Goal: Task Accomplishment & Management: Complete application form

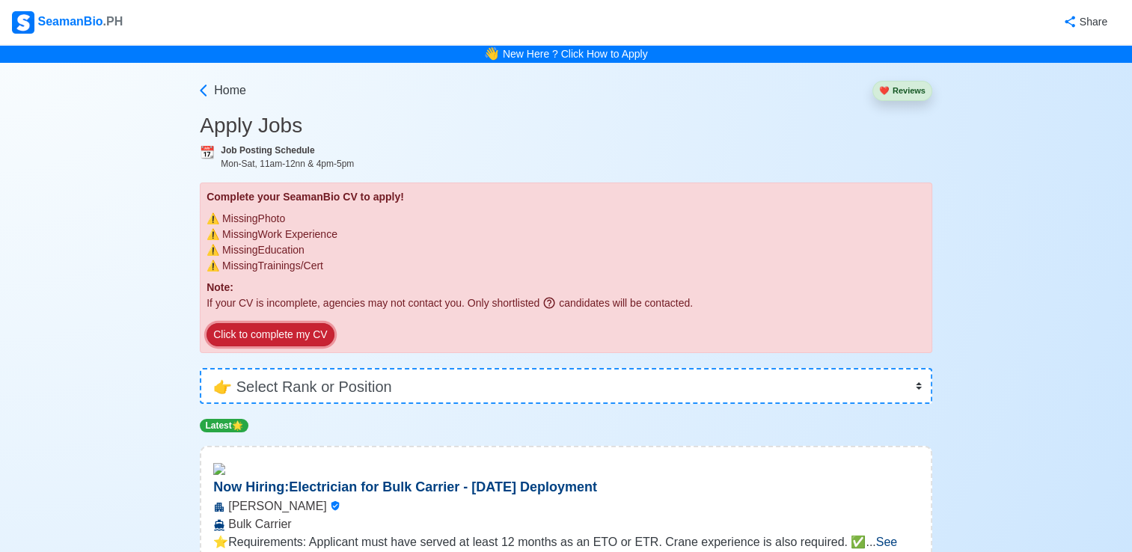
click at [263, 334] on button "Click to complete my CV" at bounding box center [269, 334] width 127 height 23
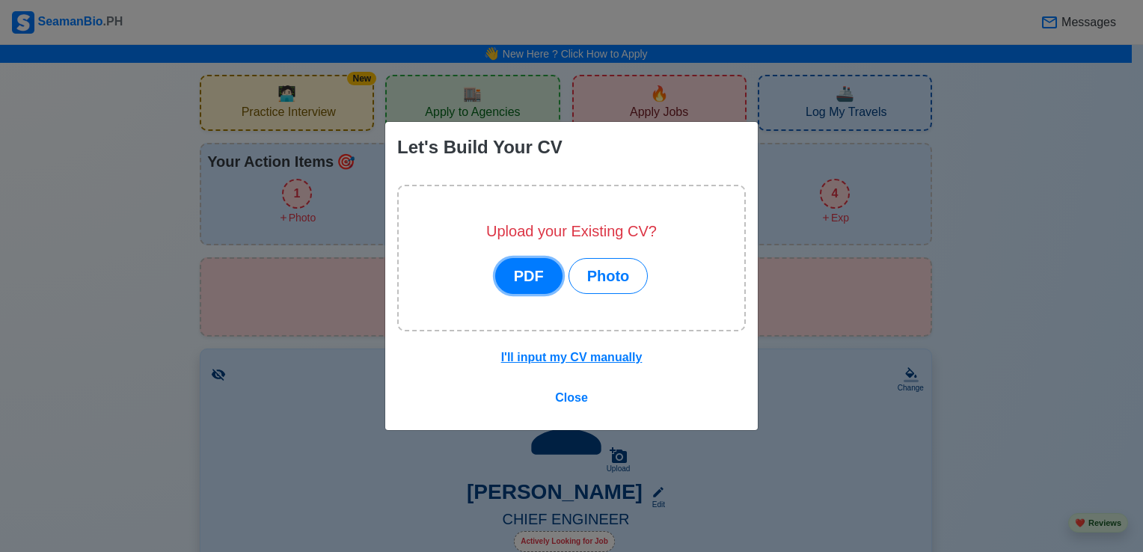
click at [523, 277] on button "PDF" at bounding box center [528, 276] width 67 height 36
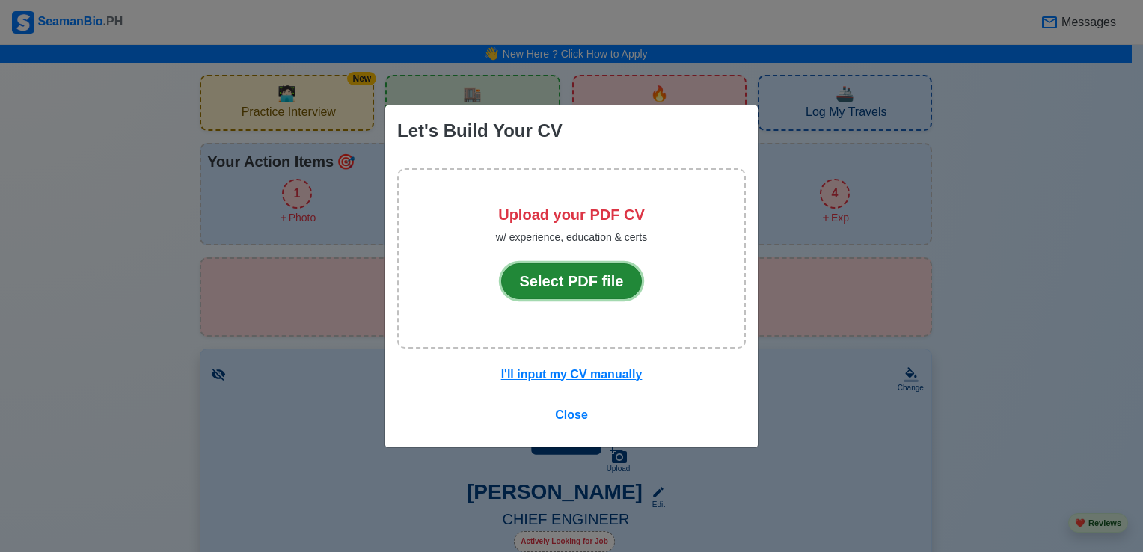
click at [523, 277] on button "Select PDF file" at bounding box center [571, 281] width 141 height 36
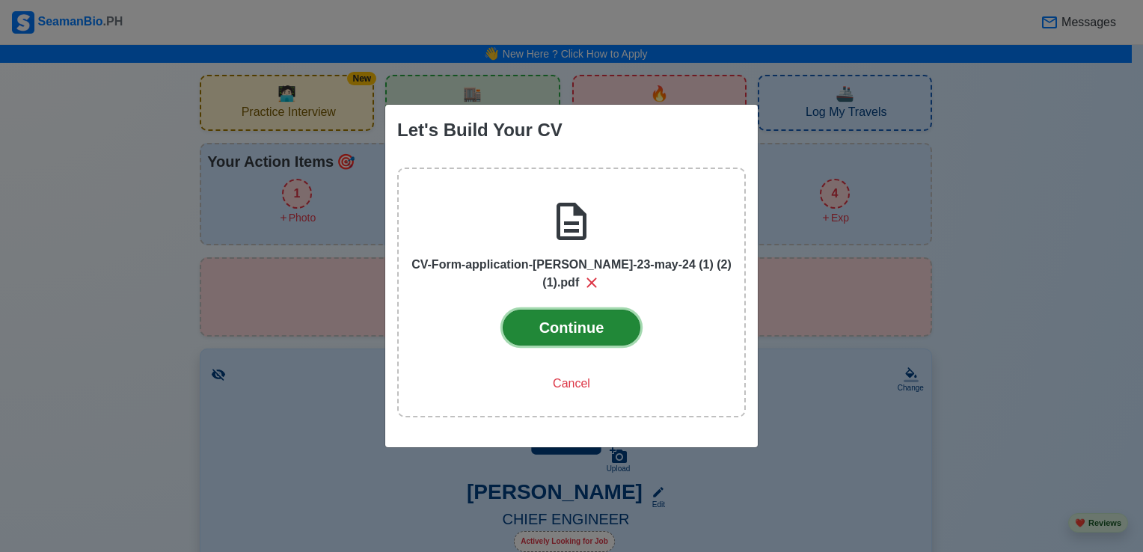
click at [566, 328] on button "Continue" at bounding box center [572, 328] width 138 height 36
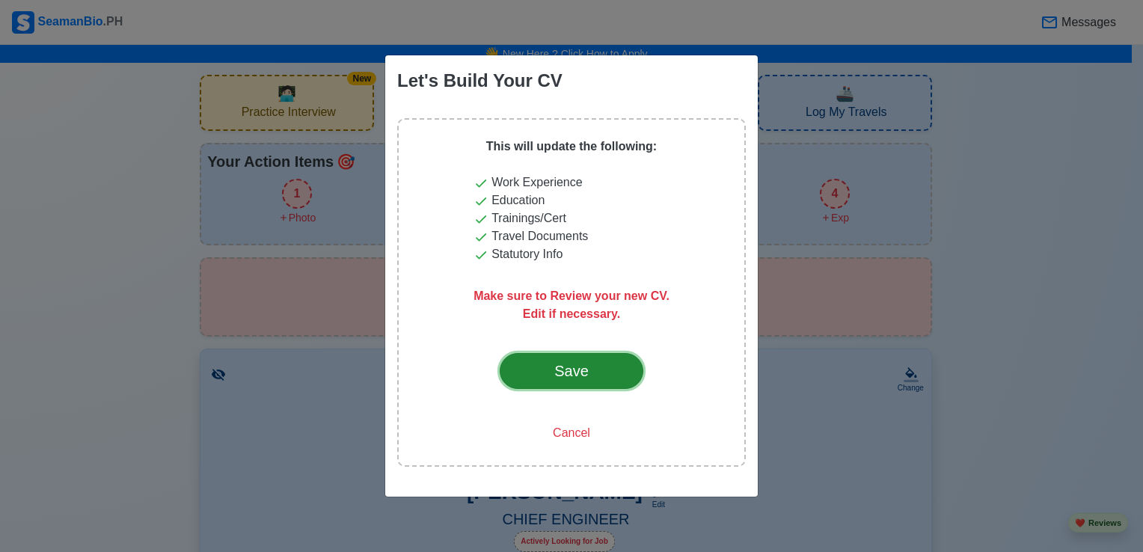
click at [560, 359] on button "Save" at bounding box center [572, 371] width 144 height 36
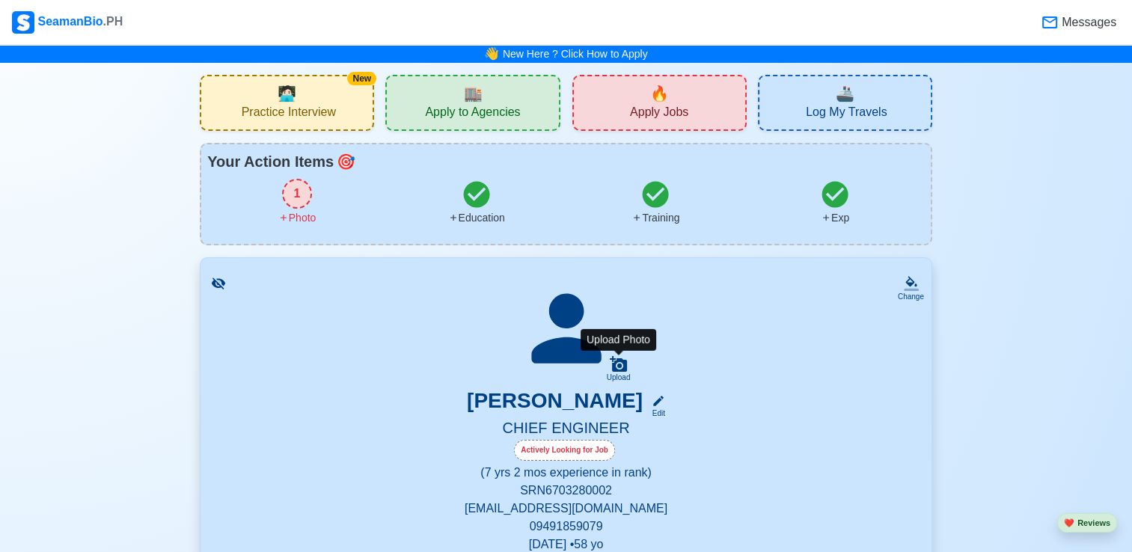
click at [622, 361] on icon at bounding box center [618, 364] width 17 height 16
click at [0, 0] on input "Upload" at bounding box center [0, 0] width 0 height 0
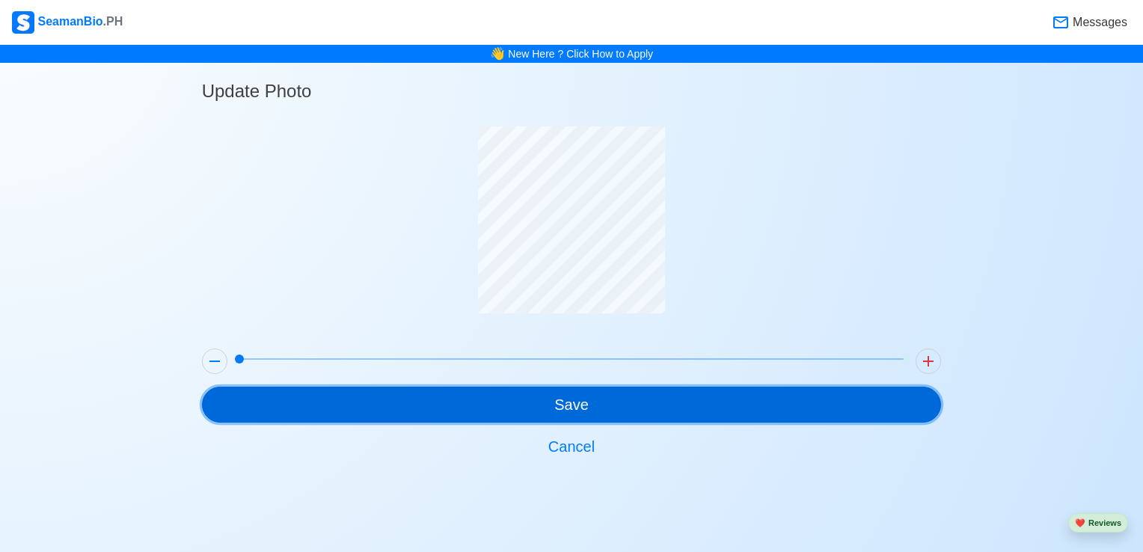
click at [533, 408] on button "Save" at bounding box center [572, 405] width 740 height 36
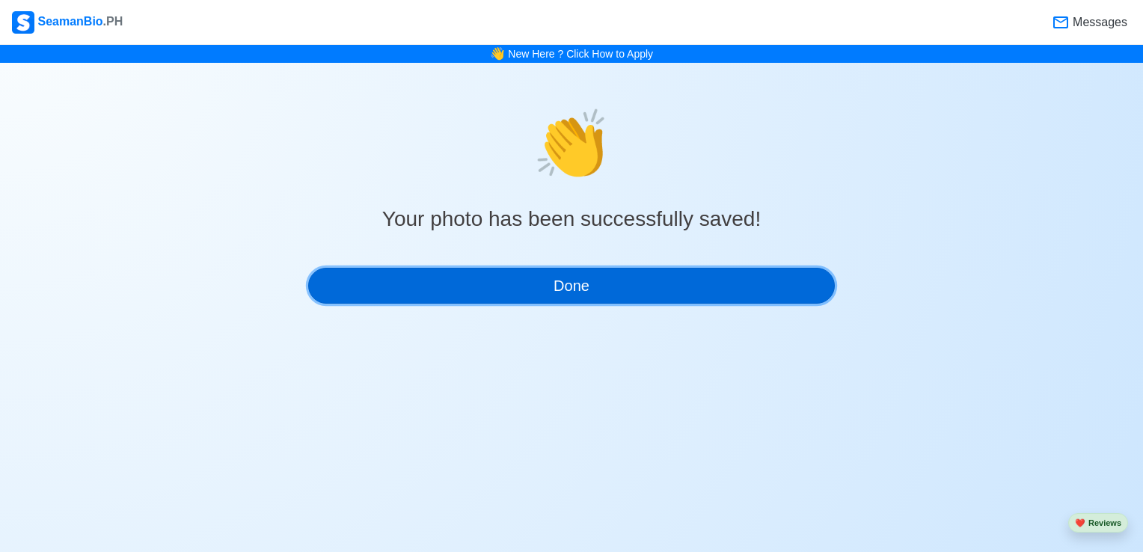
click at [595, 277] on button "Done" at bounding box center [571, 286] width 527 height 36
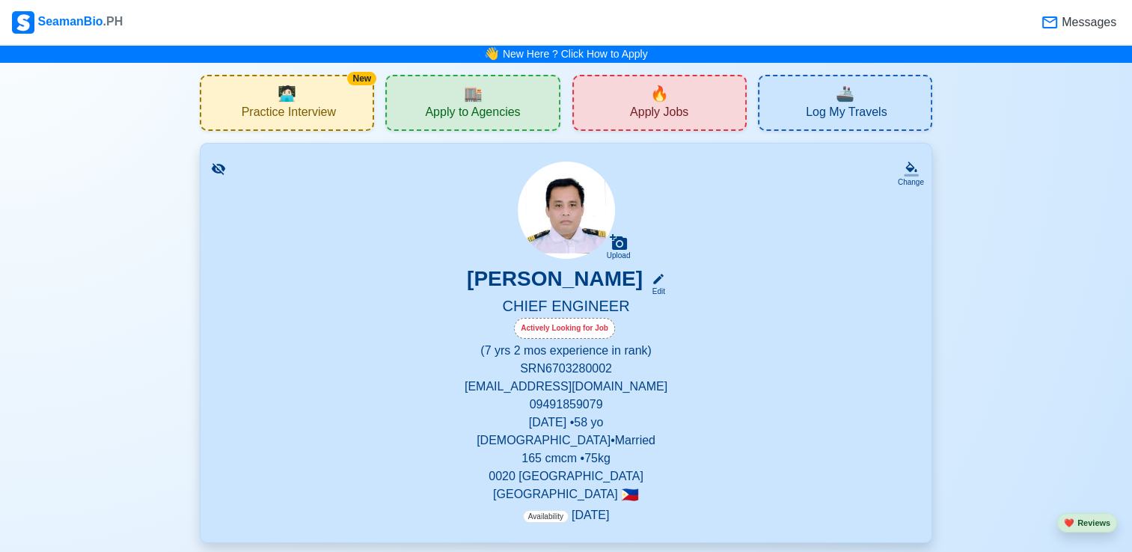
click at [480, 97] on span "🏬" at bounding box center [472, 93] width 19 height 22
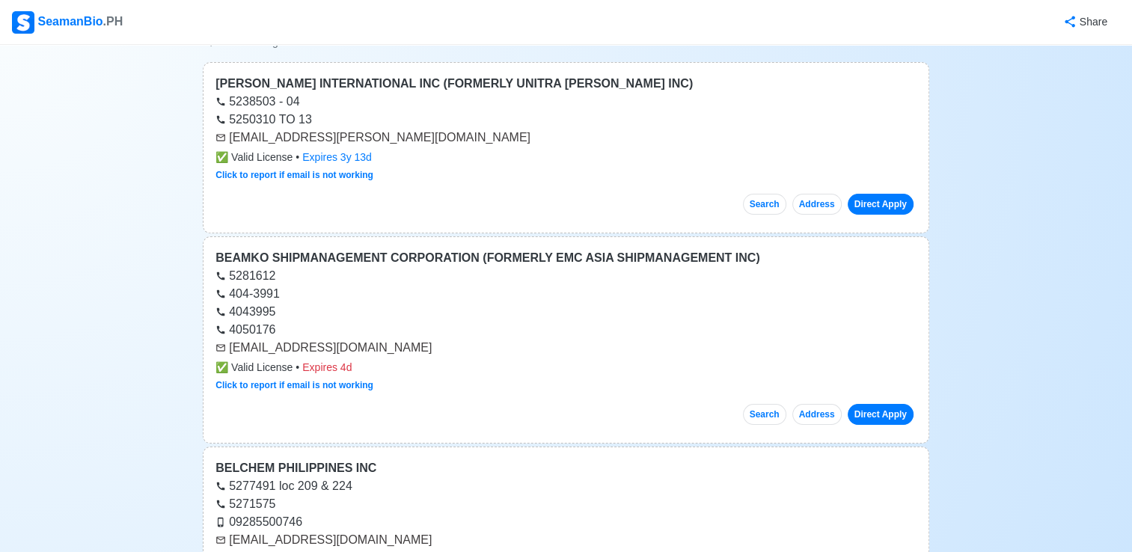
scroll to position [180, 0]
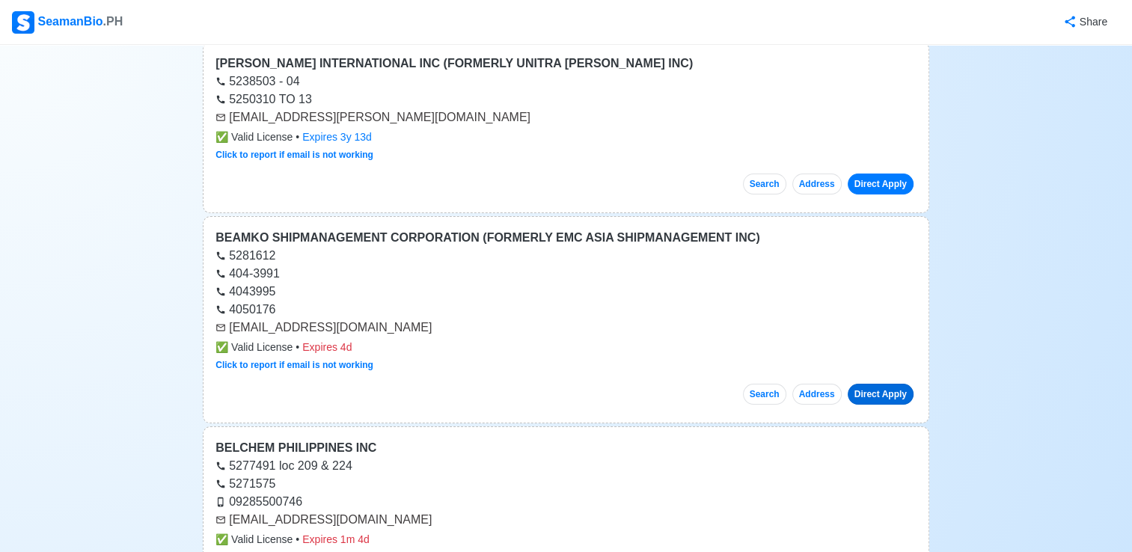
click at [881, 390] on link "Direct Apply" at bounding box center [881, 394] width 66 height 21
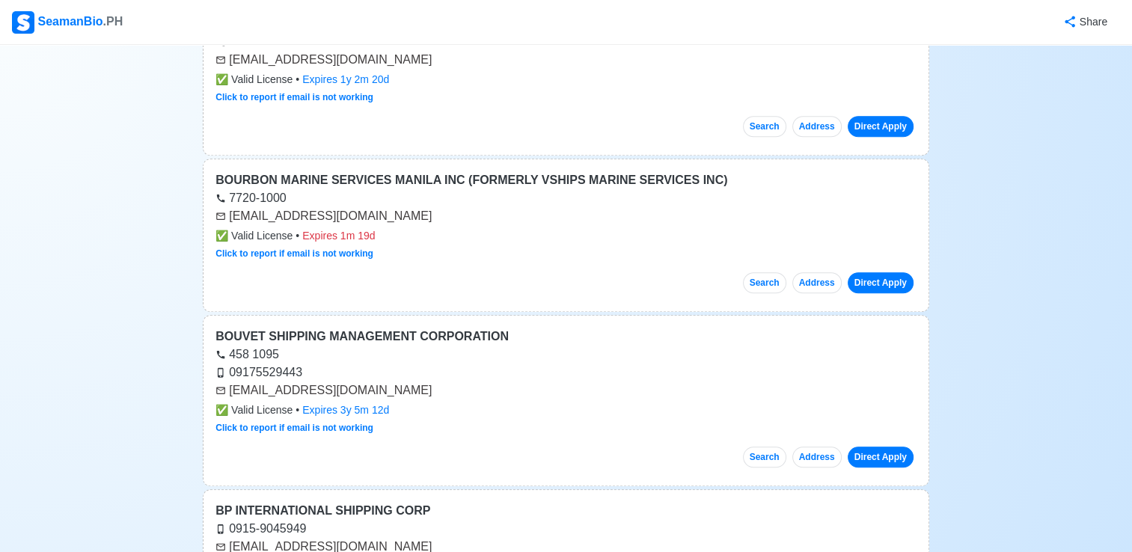
scroll to position [1196, 0]
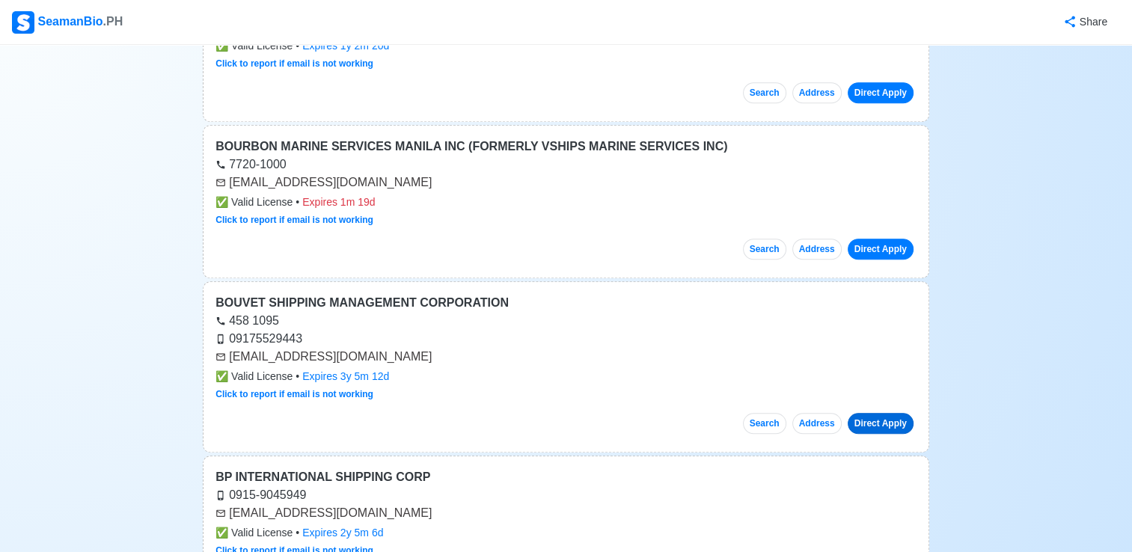
click at [881, 416] on link "Direct Apply" at bounding box center [881, 423] width 66 height 21
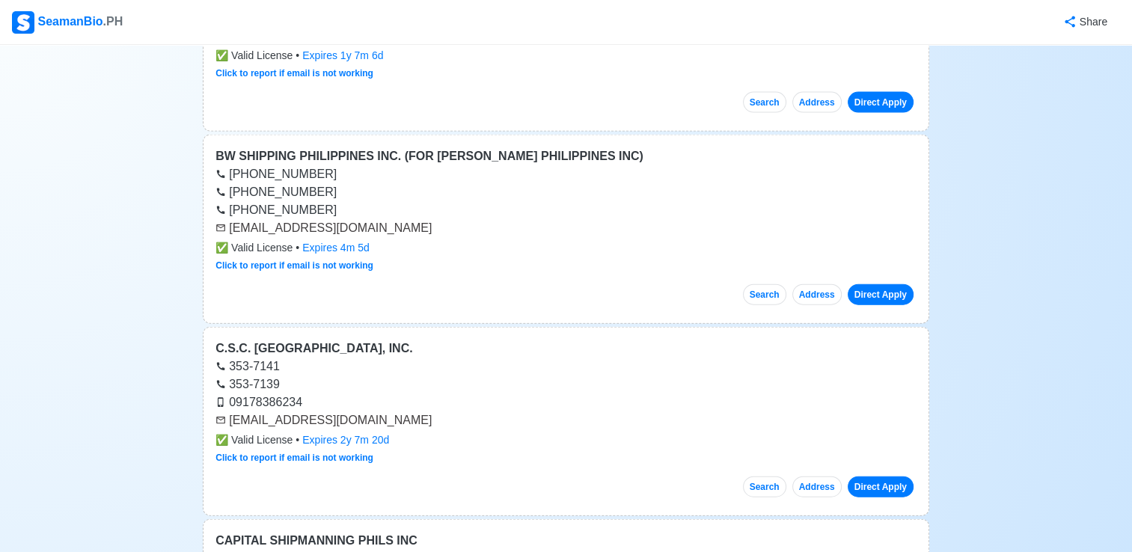
scroll to position [3455, 0]
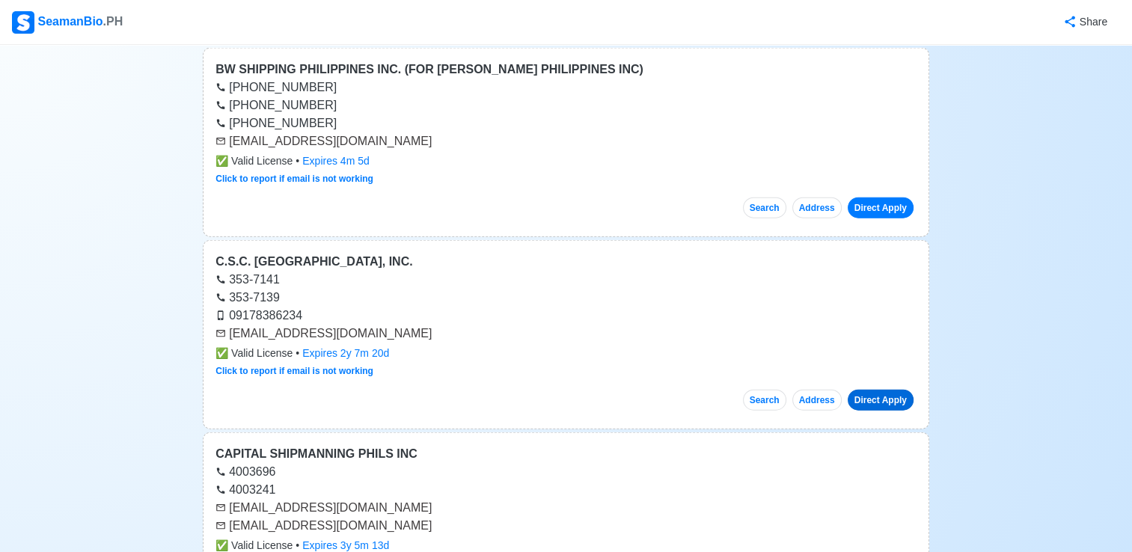
click at [872, 390] on link "Direct Apply" at bounding box center [881, 400] width 66 height 21
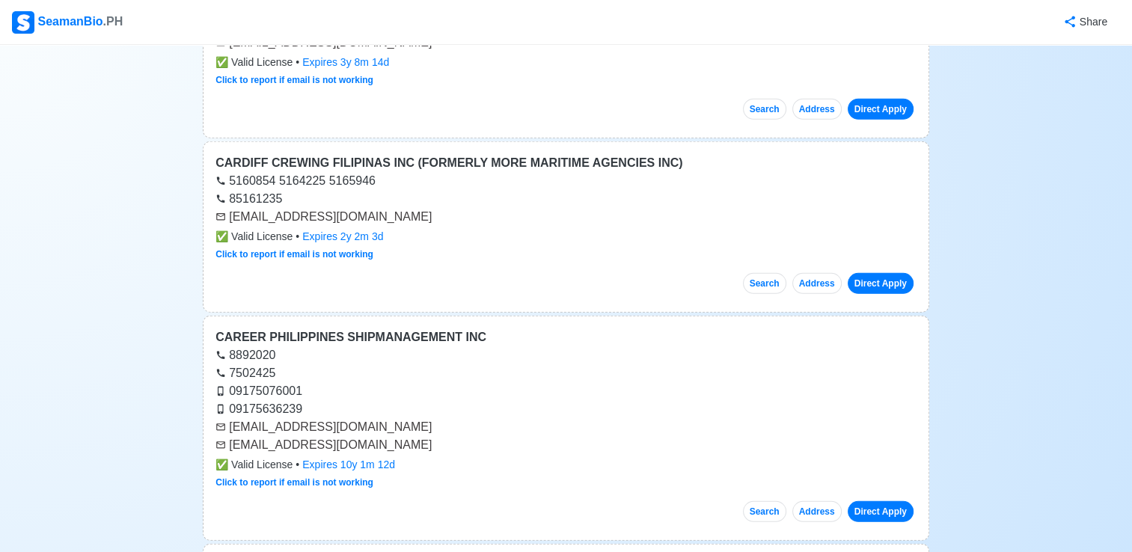
scroll to position [4099, 0]
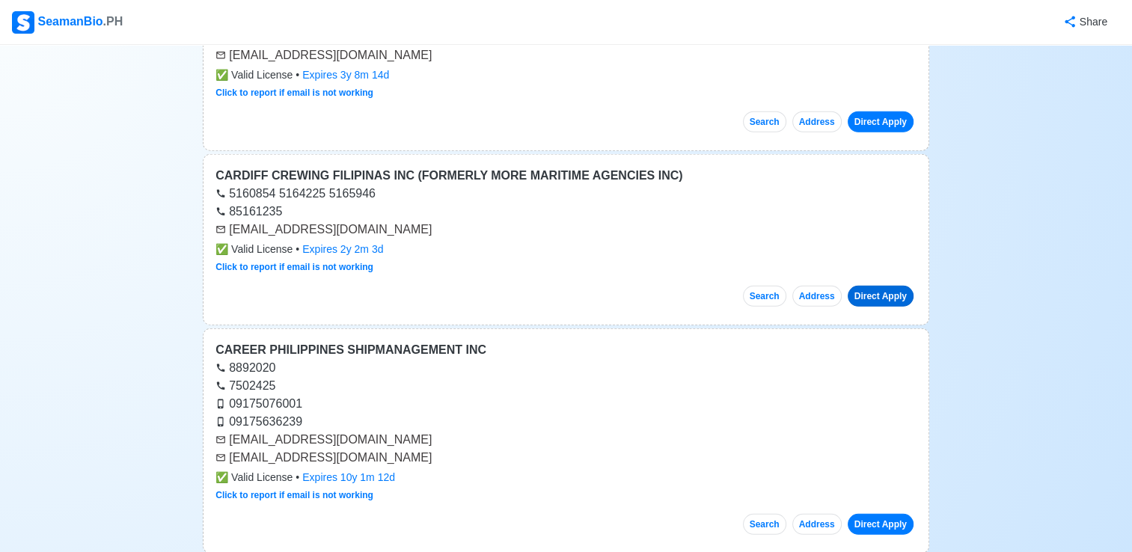
click at [882, 286] on link "Direct Apply" at bounding box center [881, 296] width 66 height 21
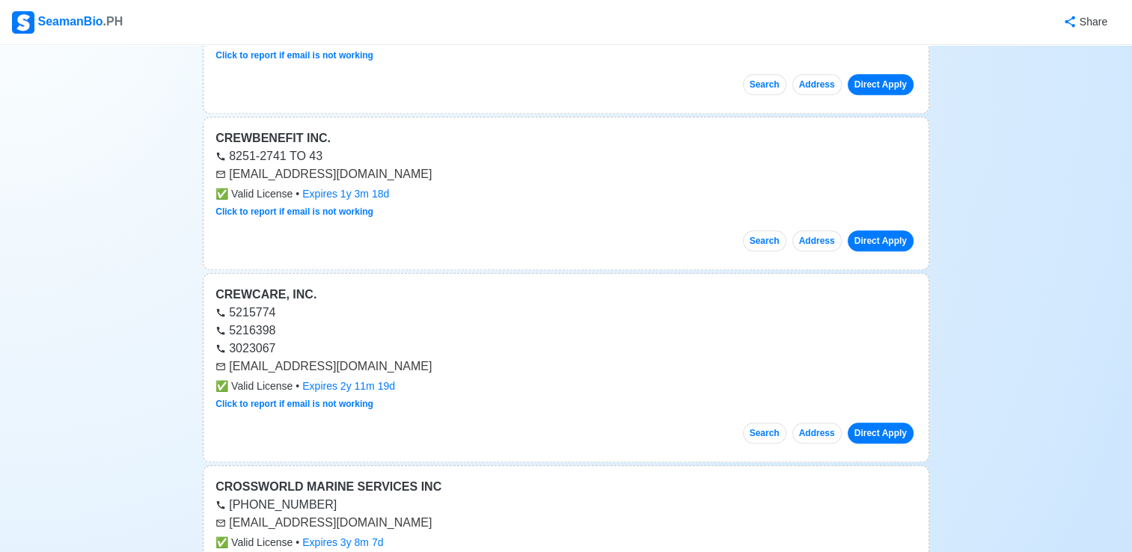
scroll to position [6858, 0]
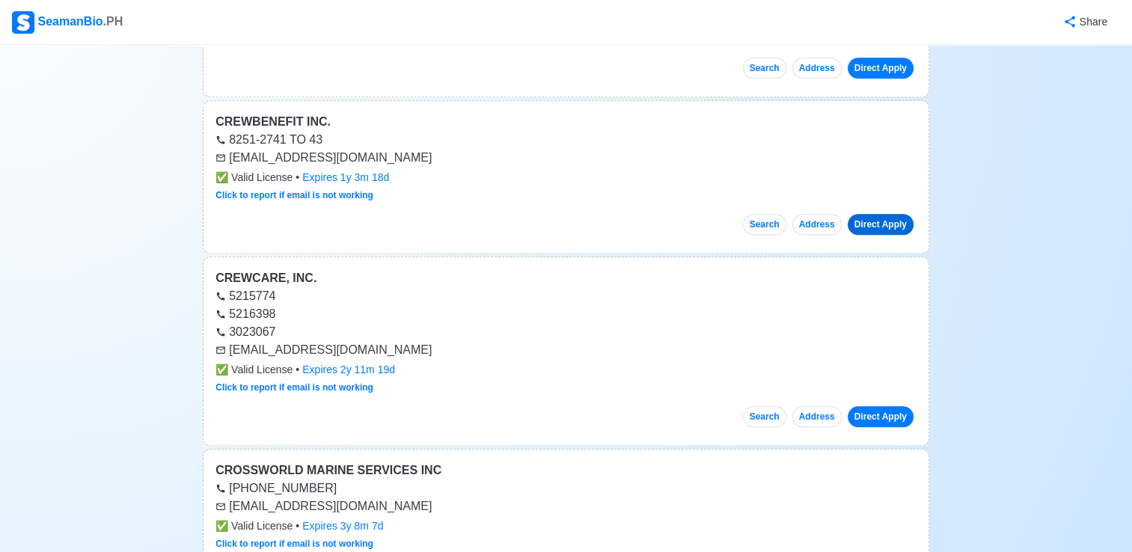
click at [877, 214] on link "Direct Apply" at bounding box center [881, 224] width 66 height 21
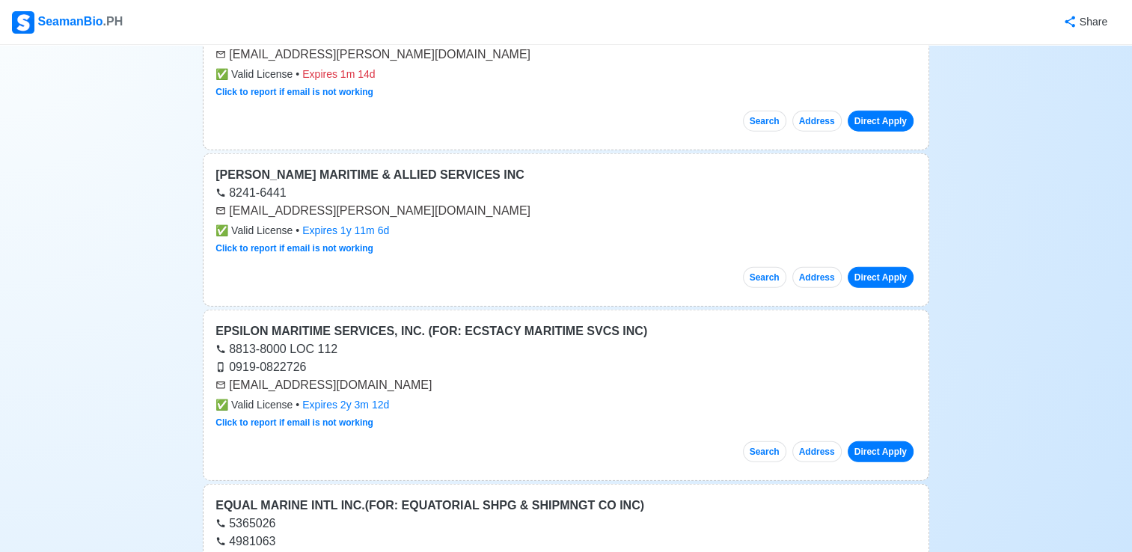
scroll to position [9516, 0]
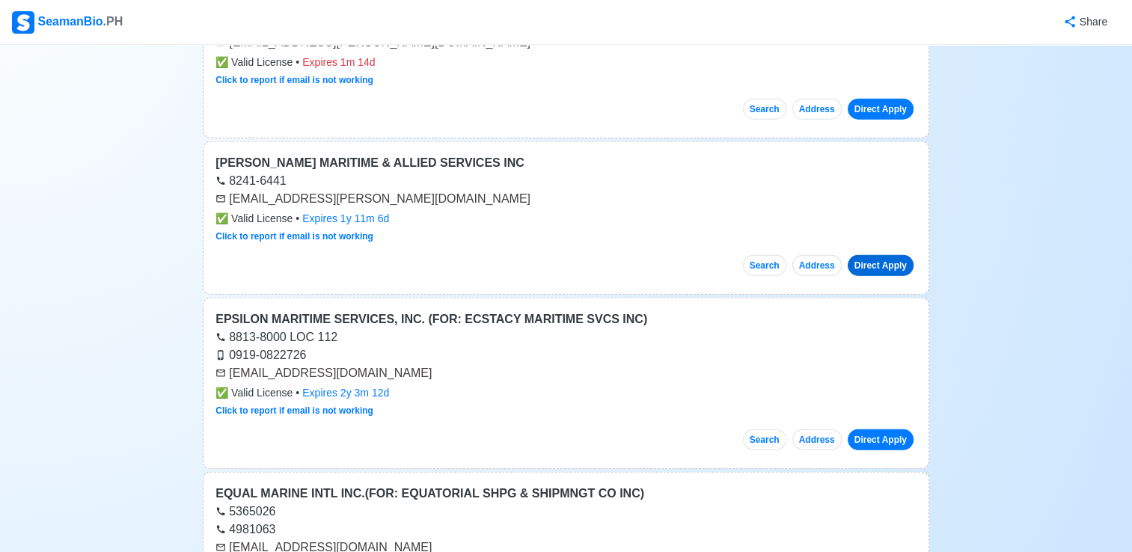
click at [868, 255] on link "Direct Apply" at bounding box center [881, 265] width 66 height 21
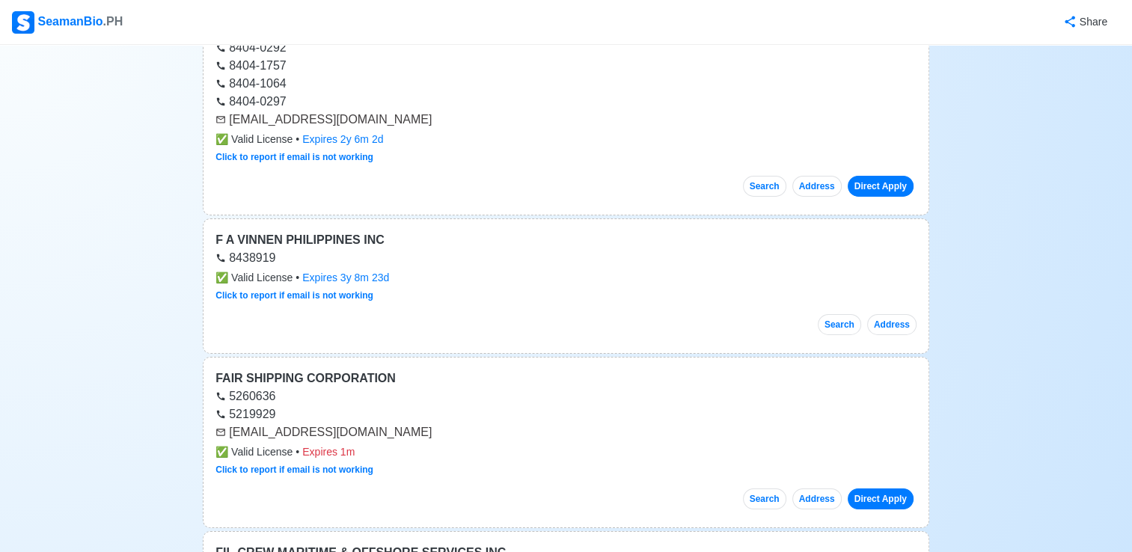
scroll to position [10692, 0]
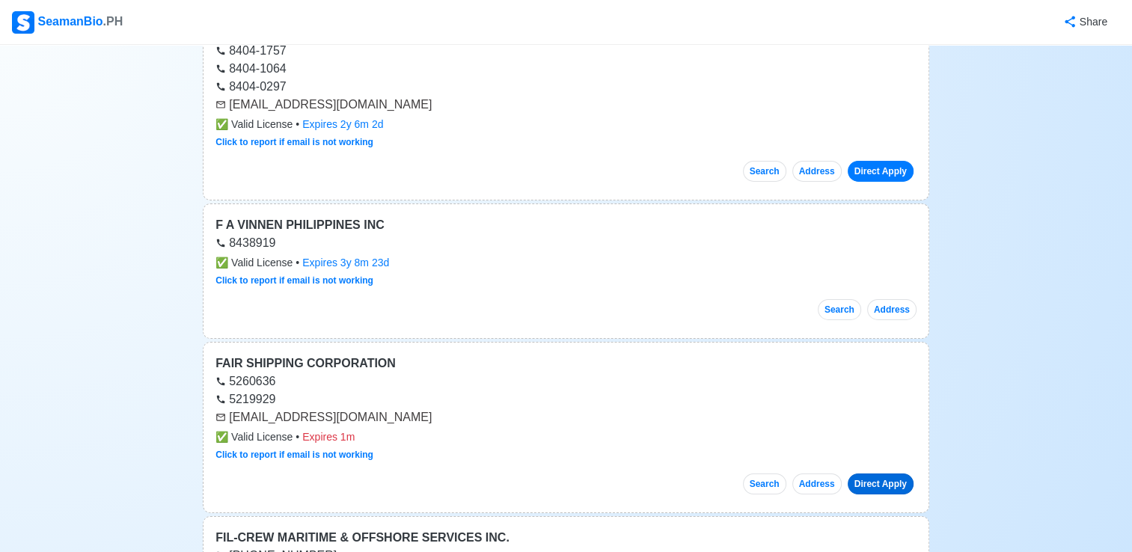
click at [894, 474] on link "Direct Apply" at bounding box center [881, 484] width 66 height 21
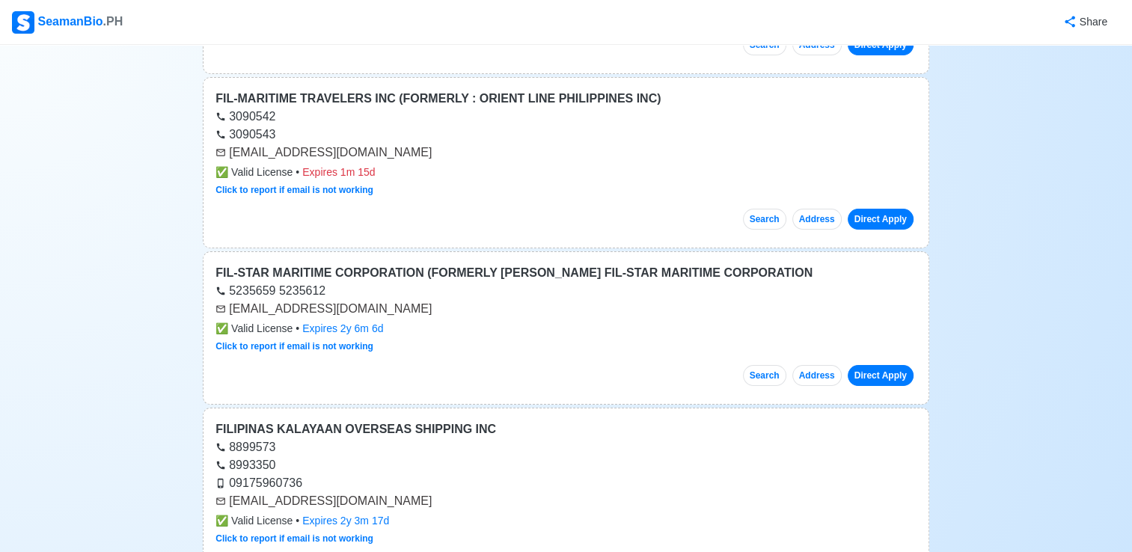
scroll to position [11335, 0]
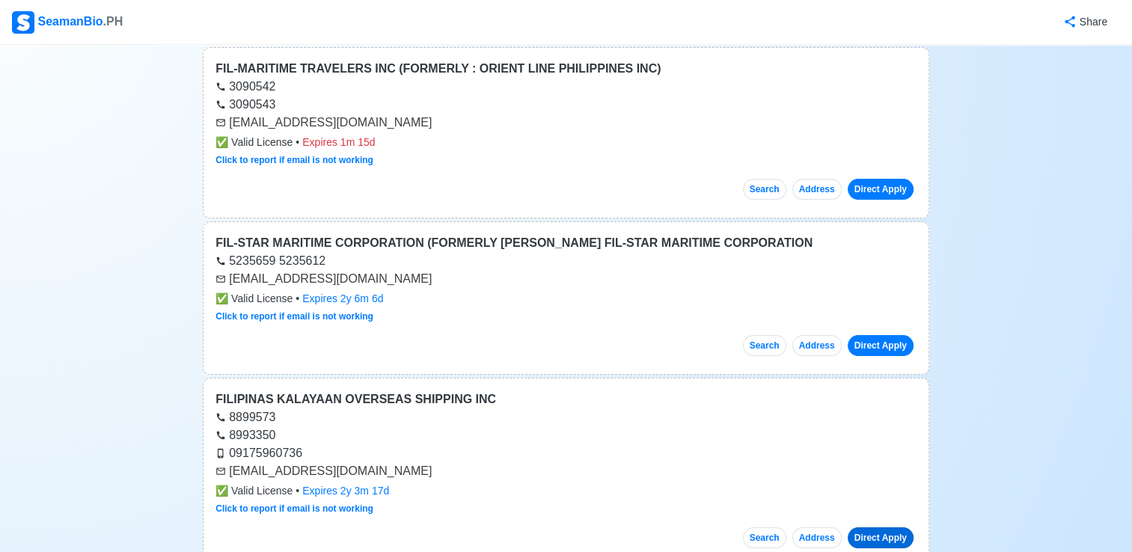
click at [879, 527] on link "Direct Apply" at bounding box center [881, 537] width 66 height 21
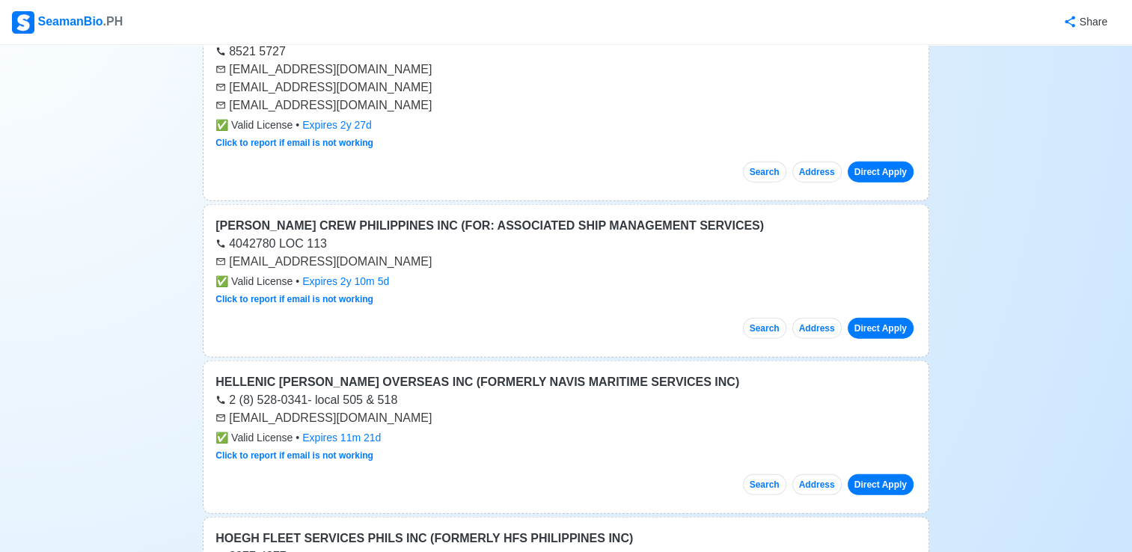
scroll to position [15068, 0]
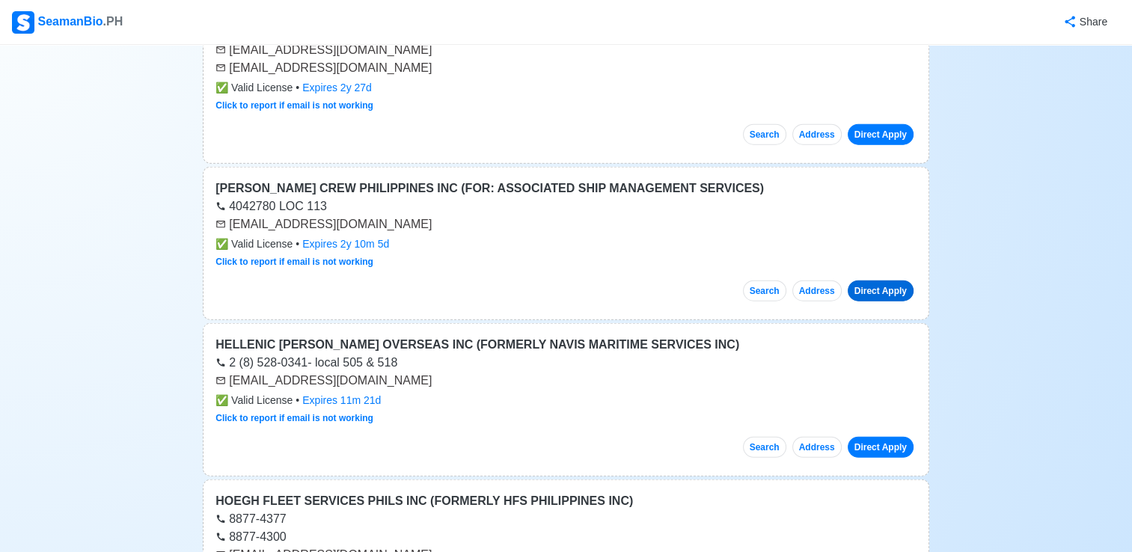
click at [866, 281] on link "Direct Apply" at bounding box center [881, 291] width 66 height 21
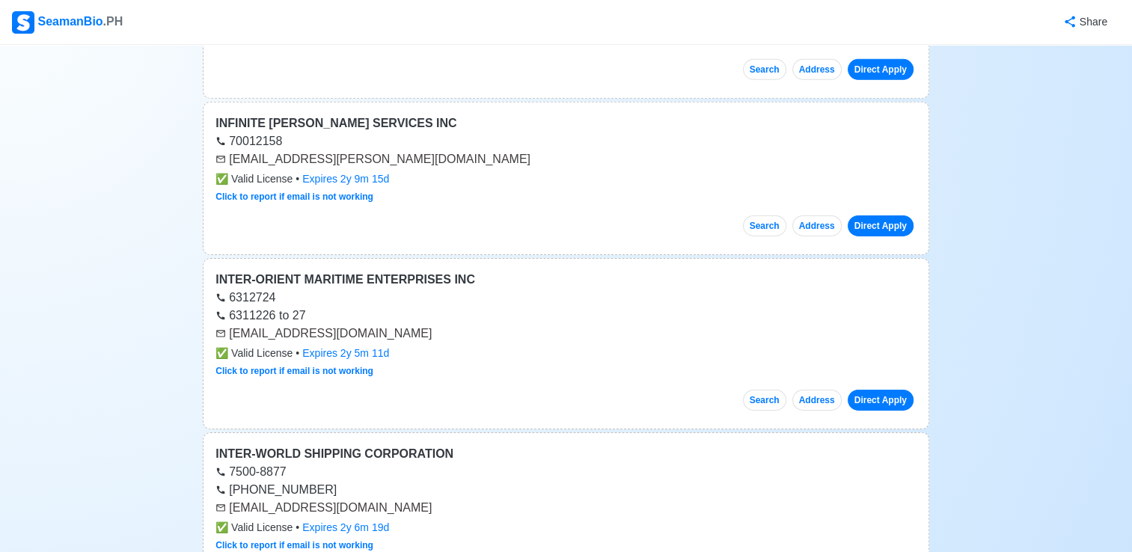
scroll to position [16147, 0]
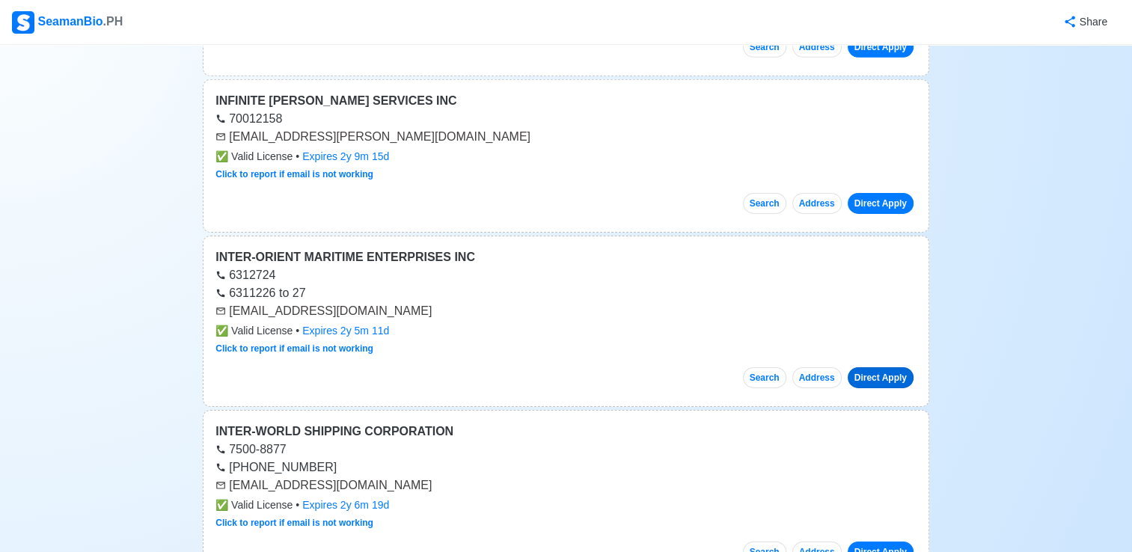
click at [865, 367] on link "Direct Apply" at bounding box center [881, 377] width 66 height 21
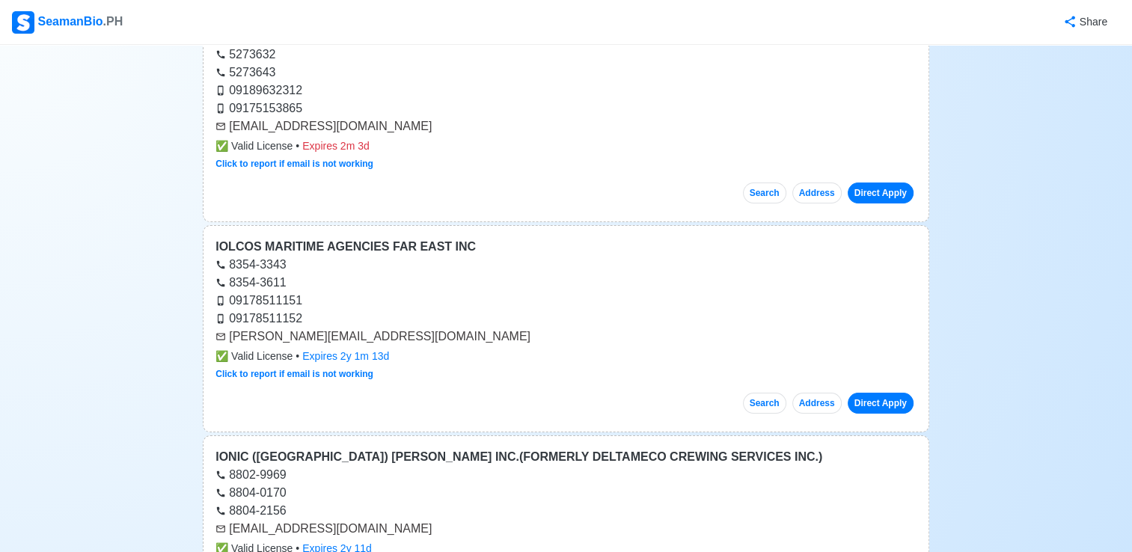
scroll to position [17134, 0]
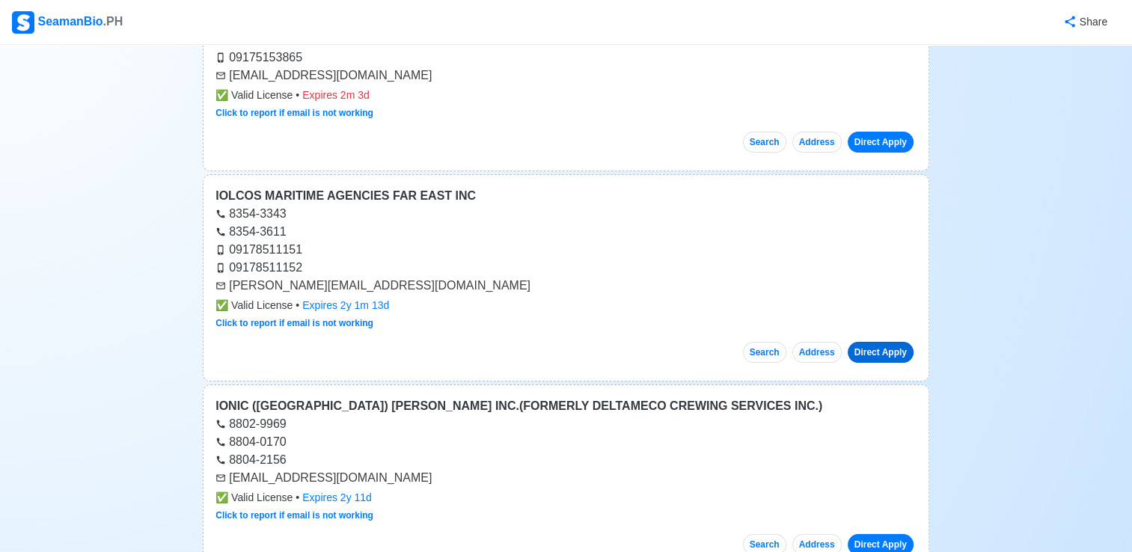
click at [890, 342] on link "Direct Apply" at bounding box center [881, 352] width 66 height 21
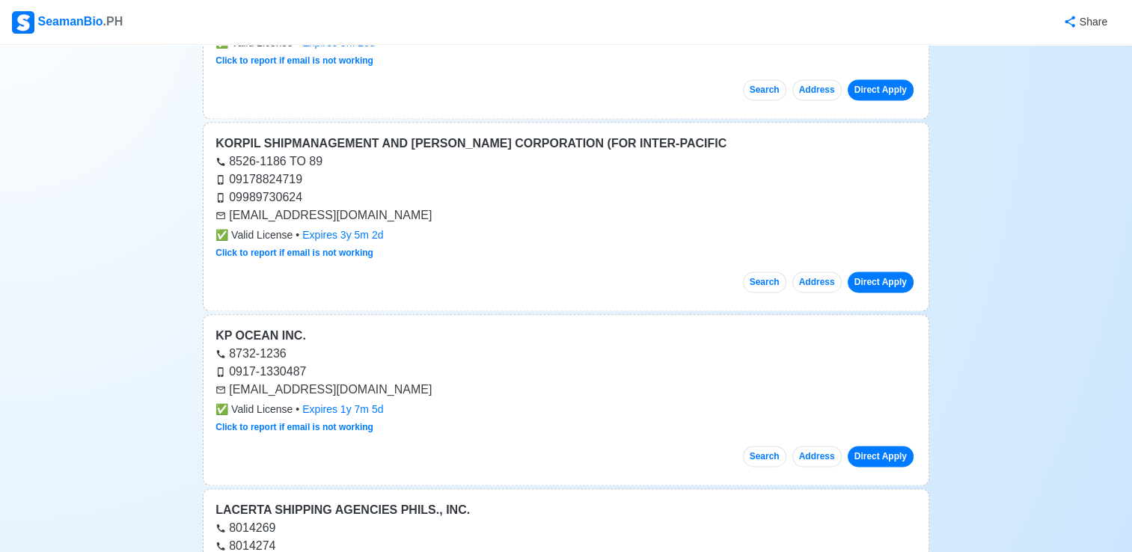
scroll to position [19165, 0]
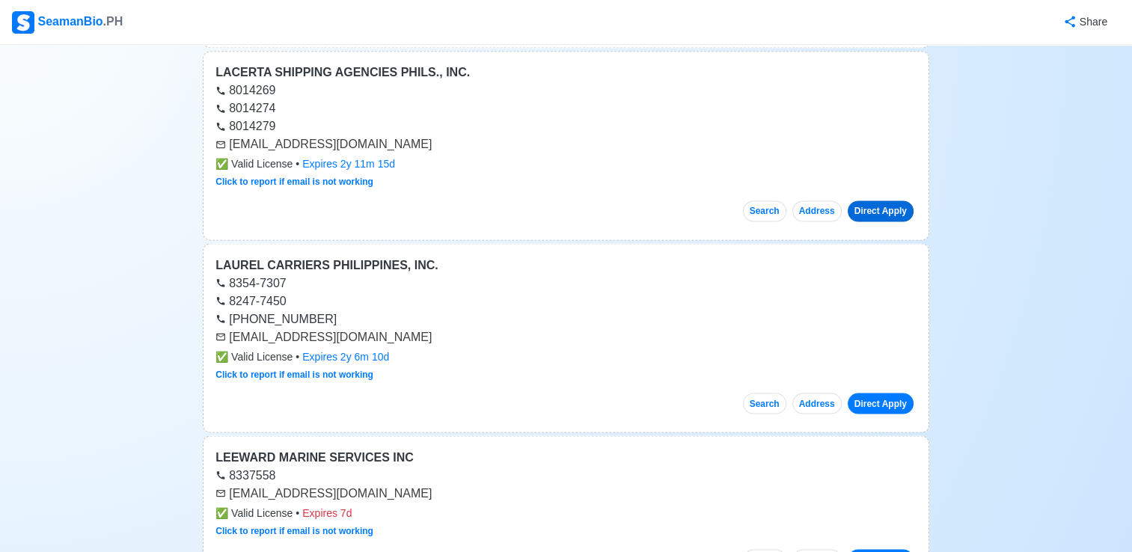
scroll to position [19582, 0]
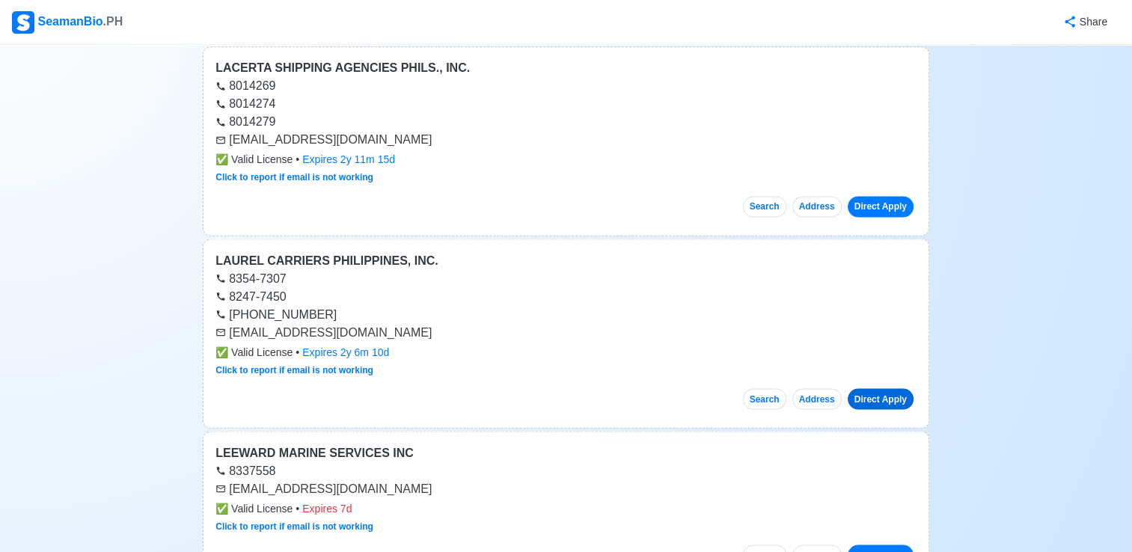
click at [882, 388] on link "Direct Apply" at bounding box center [881, 398] width 66 height 21
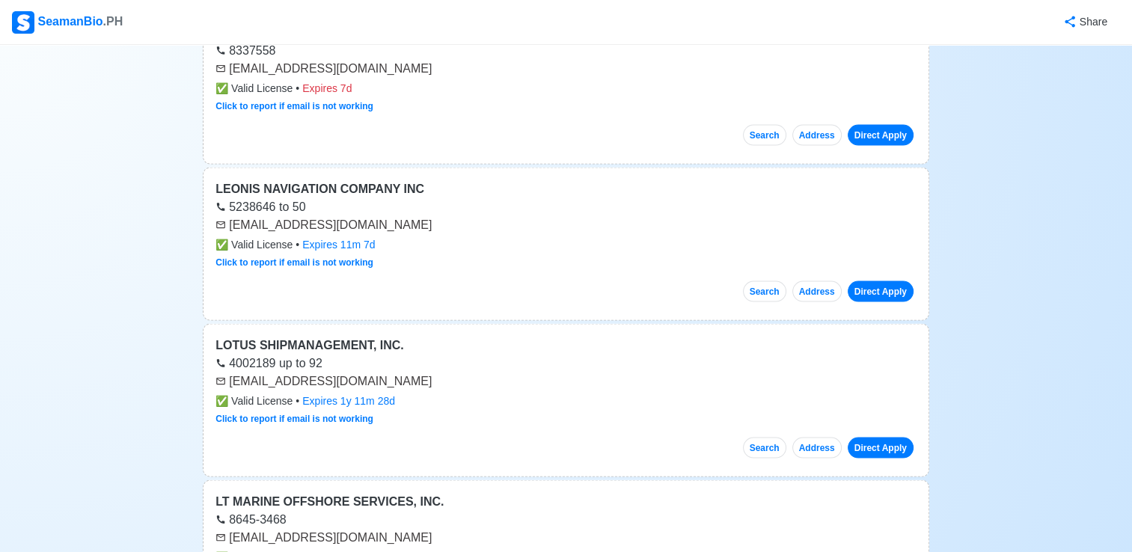
scroll to position [20006, 0]
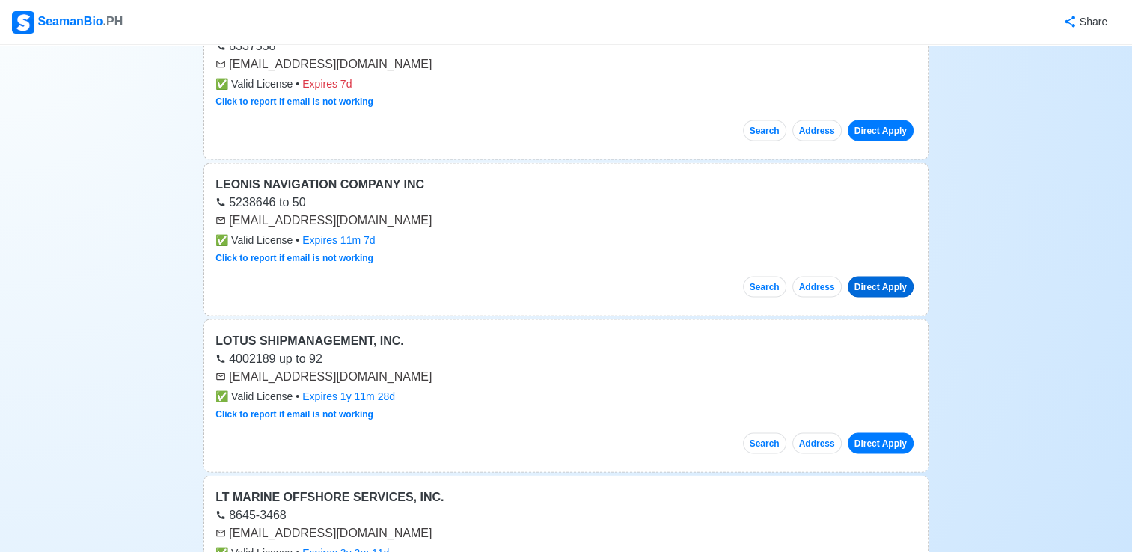
click at [868, 277] on link "Direct Apply" at bounding box center [881, 287] width 66 height 21
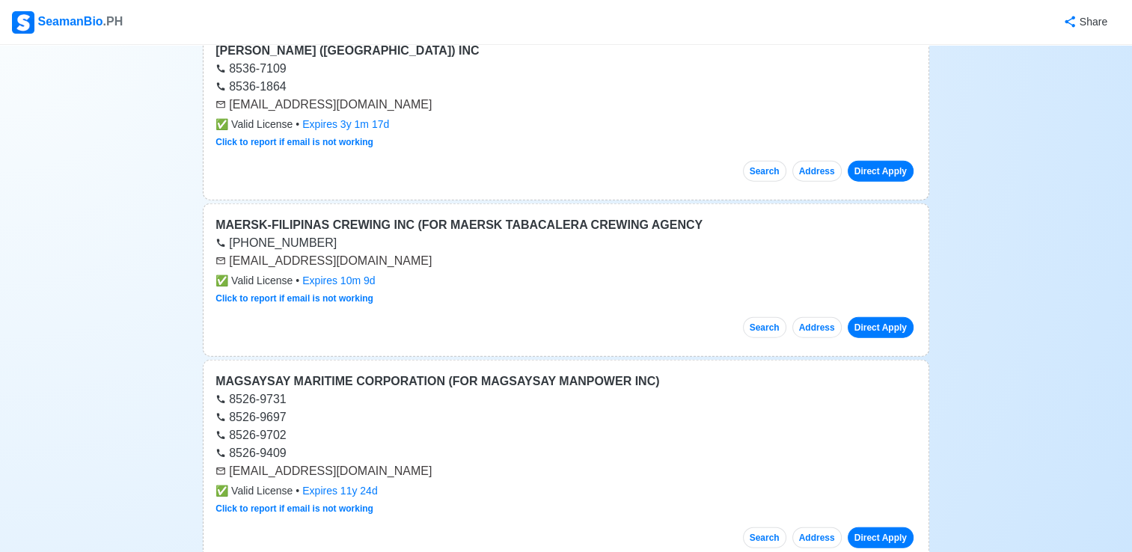
scroll to position [20632, 0]
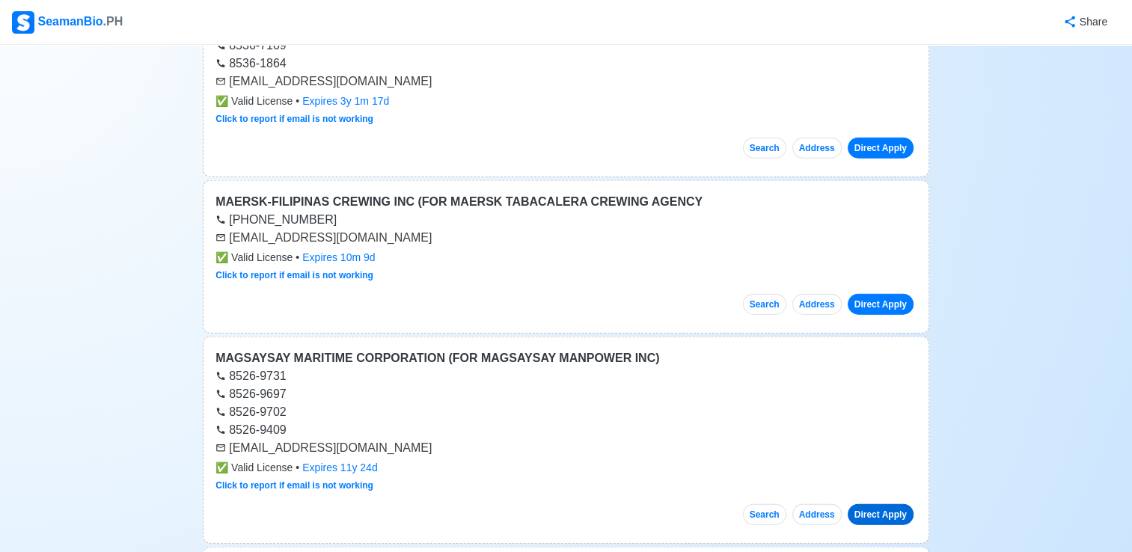
click at [875, 504] on link "Direct Apply" at bounding box center [881, 514] width 66 height 21
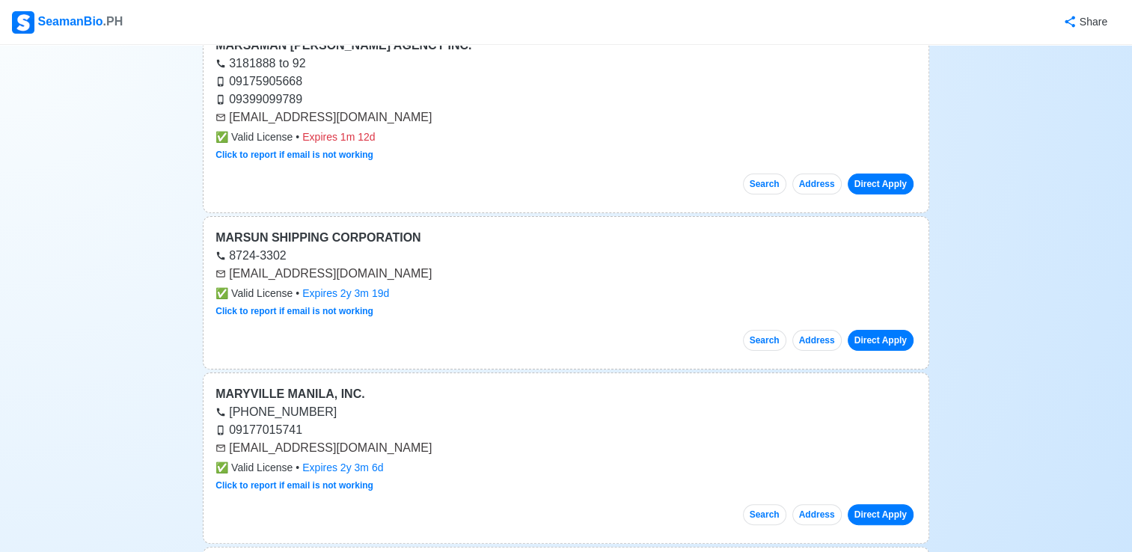
scroll to position [22920, 0]
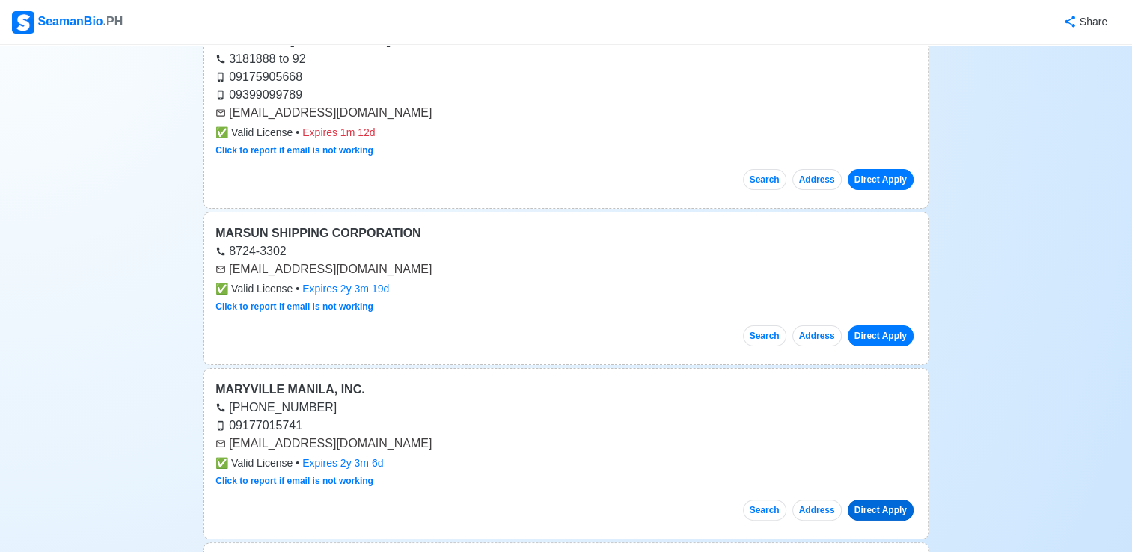
click at [866, 500] on link "Direct Apply" at bounding box center [881, 510] width 66 height 21
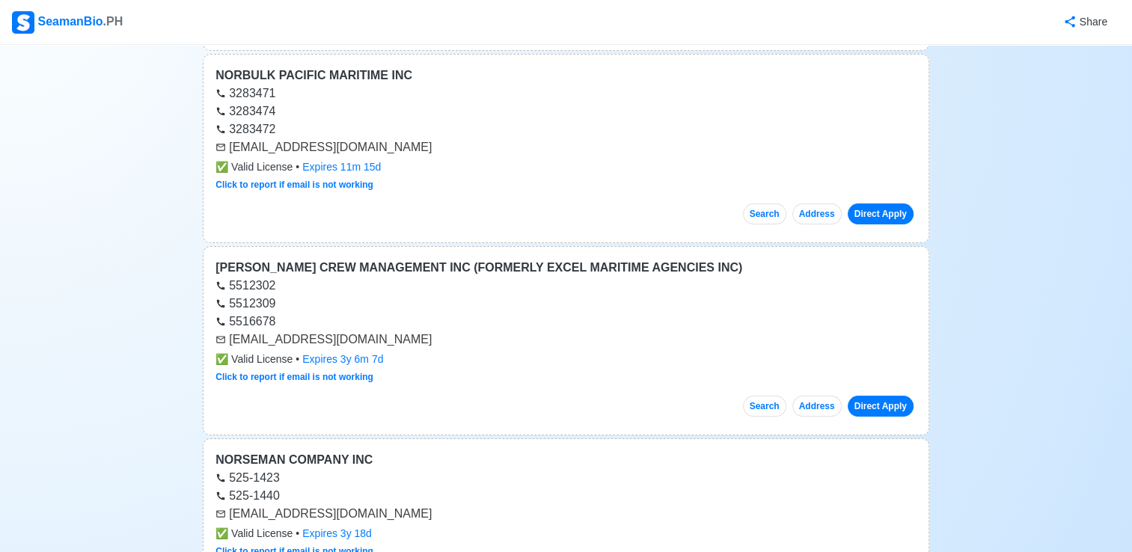
scroll to position [28334, 0]
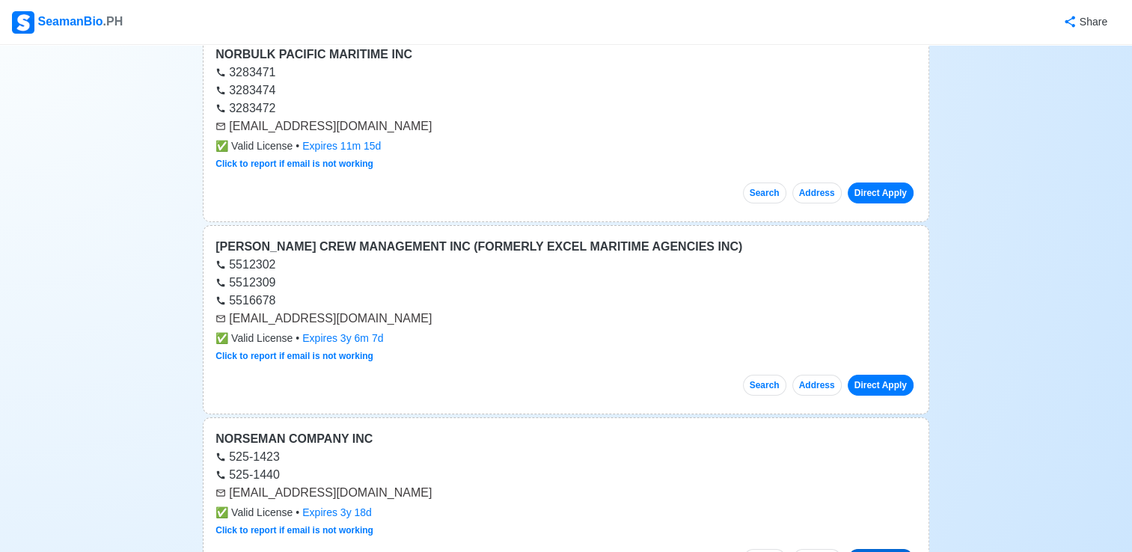
click at [855, 549] on link "Direct Apply" at bounding box center [881, 559] width 66 height 21
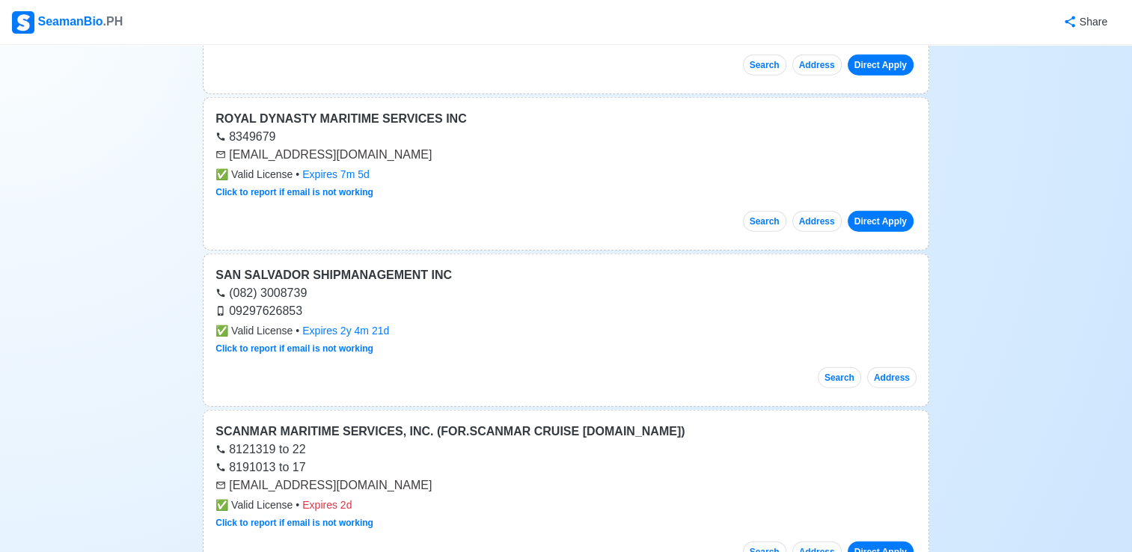
scroll to position [37602, 0]
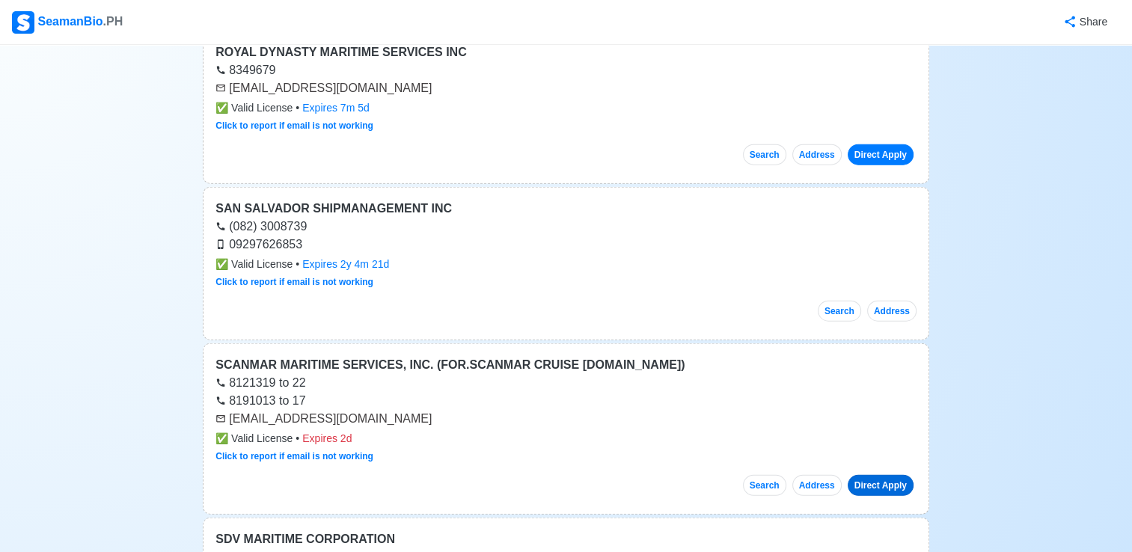
click at [882, 475] on link "Direct Apply" at bounding box center [881, 485] width 66 height 21
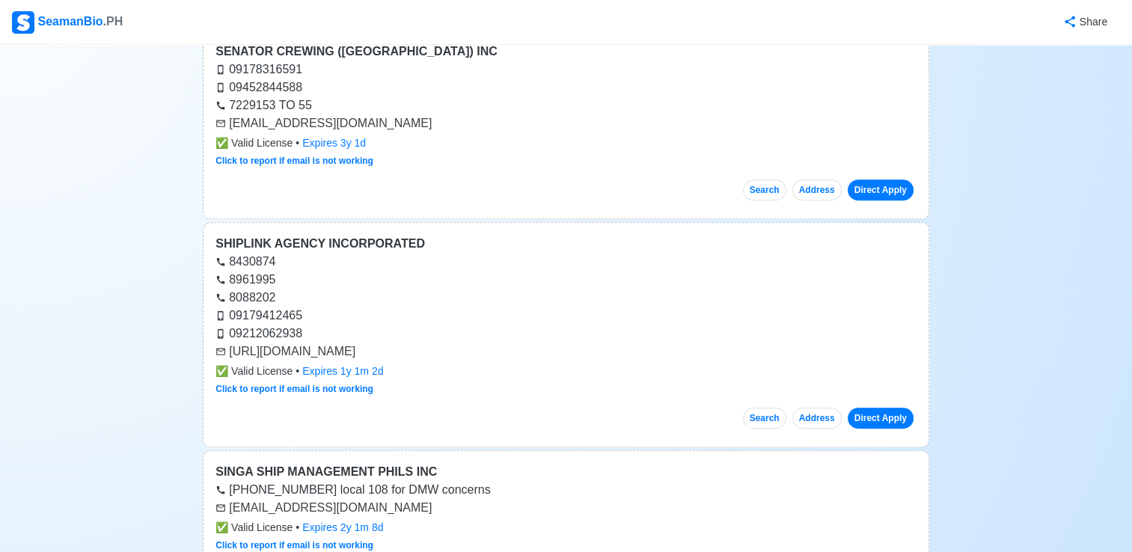
scroll to position [40529, 0]
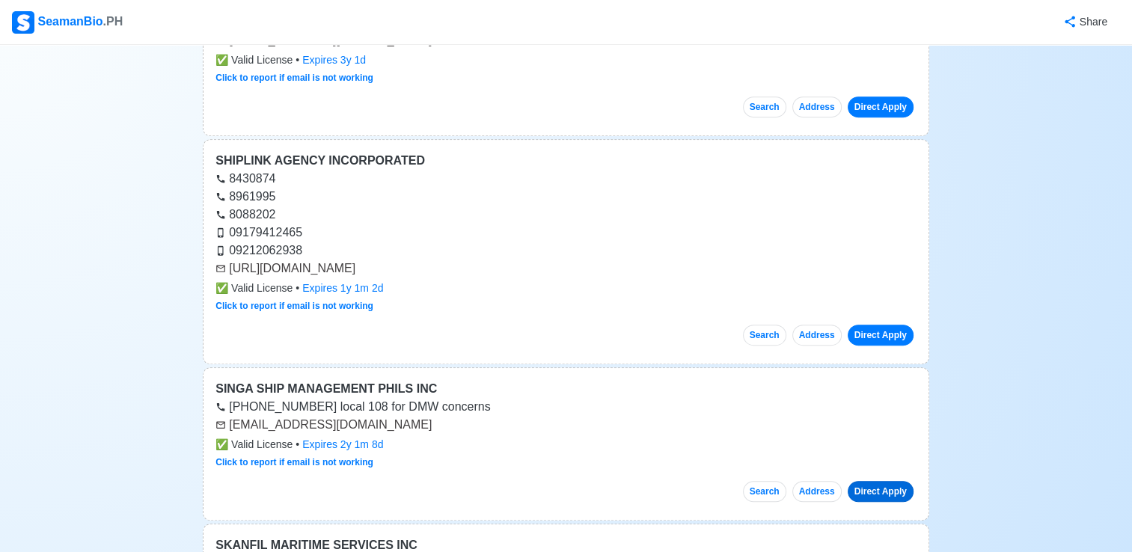
click at [890, 481] on link "Direct Apply" at bounding box center [881, 491] width 66 height 21
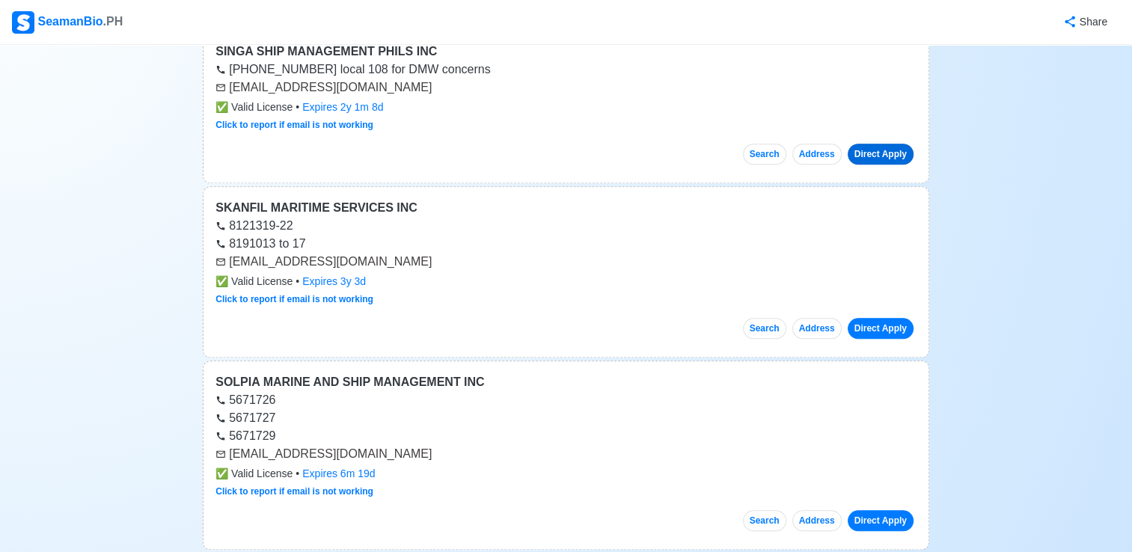
scroll to position [40899, 0]
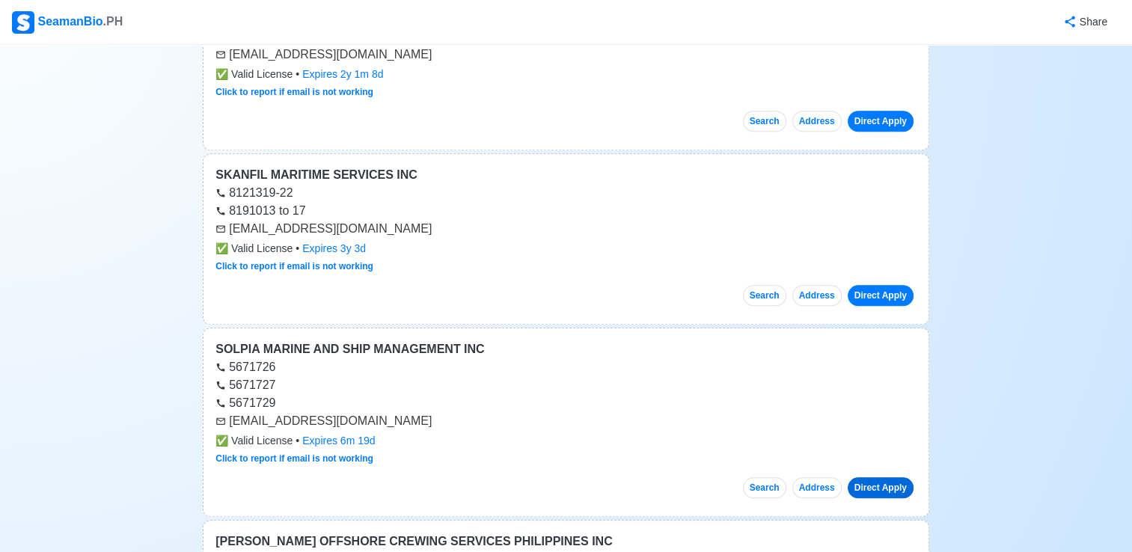
click at [870, 477] on link "Direct Apply" at bounding box center [881, 487] width 66 height 21
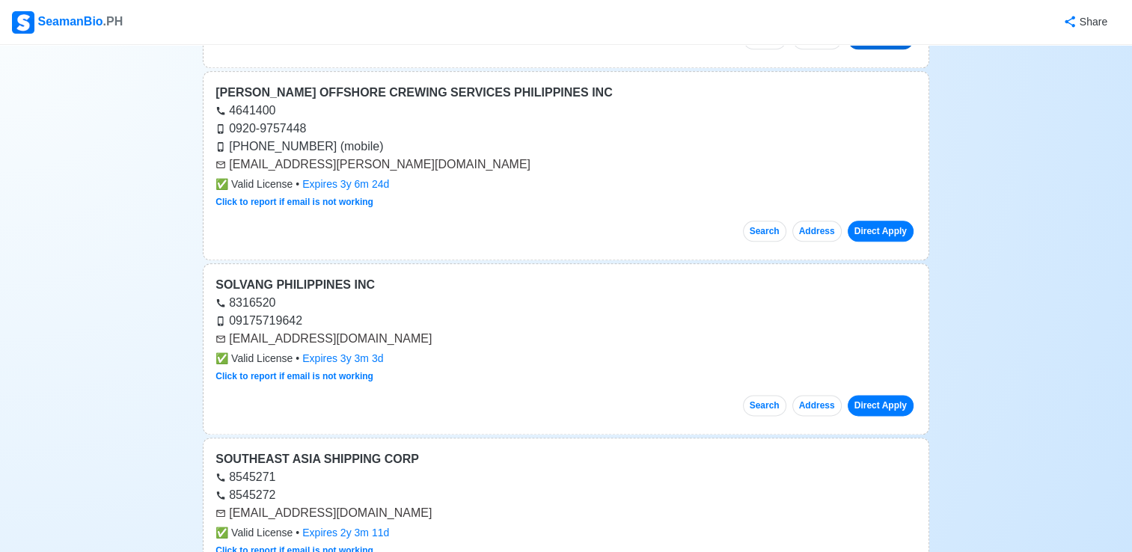
scroll to position [41439, 0]
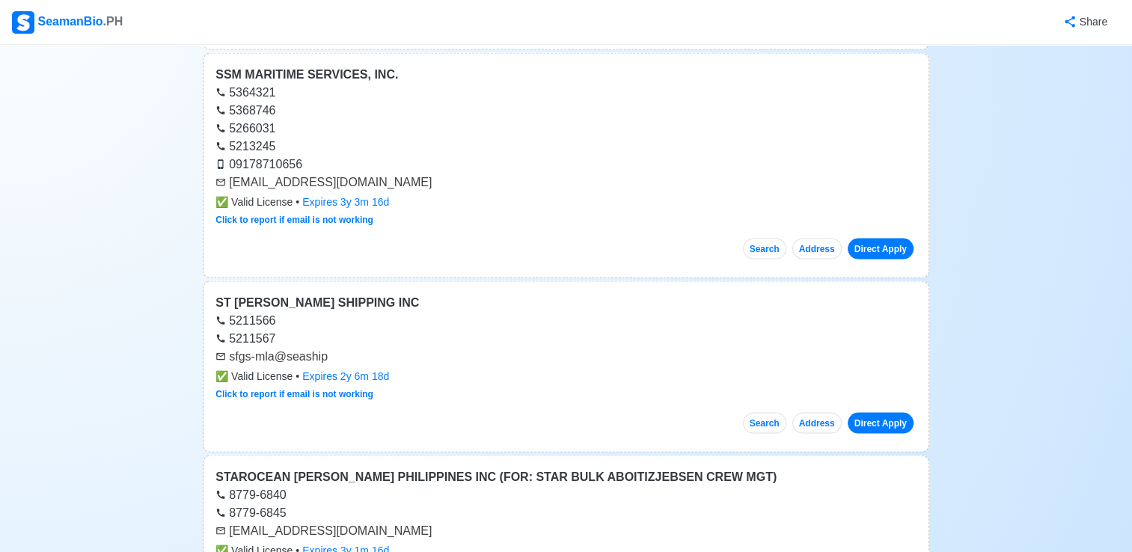
scroll to position [42697, 0]
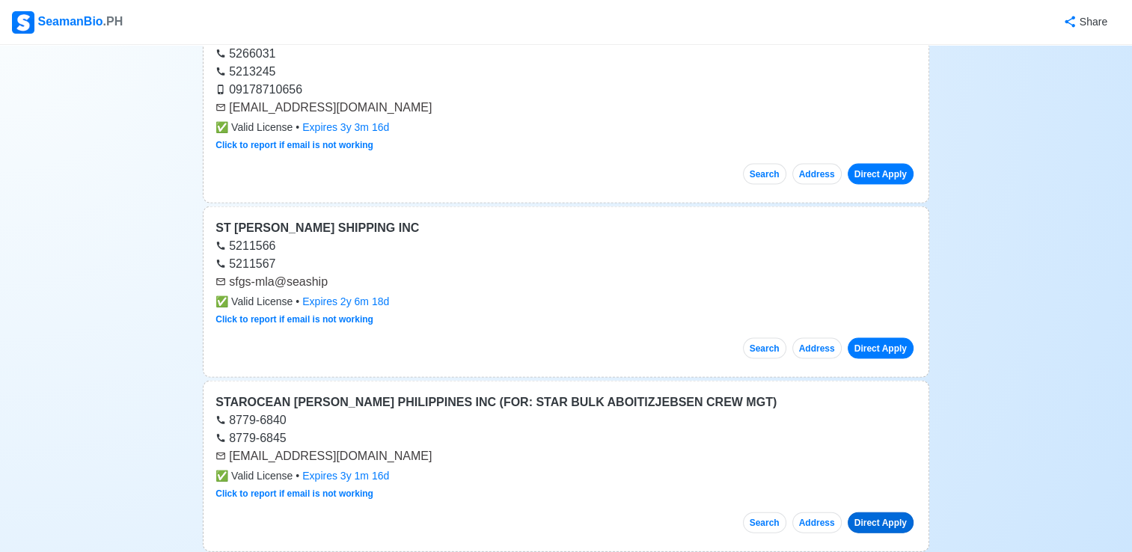
click at [877, 512] on link "Direct Apply" at bounding box center [881, 522] width 66 height 21
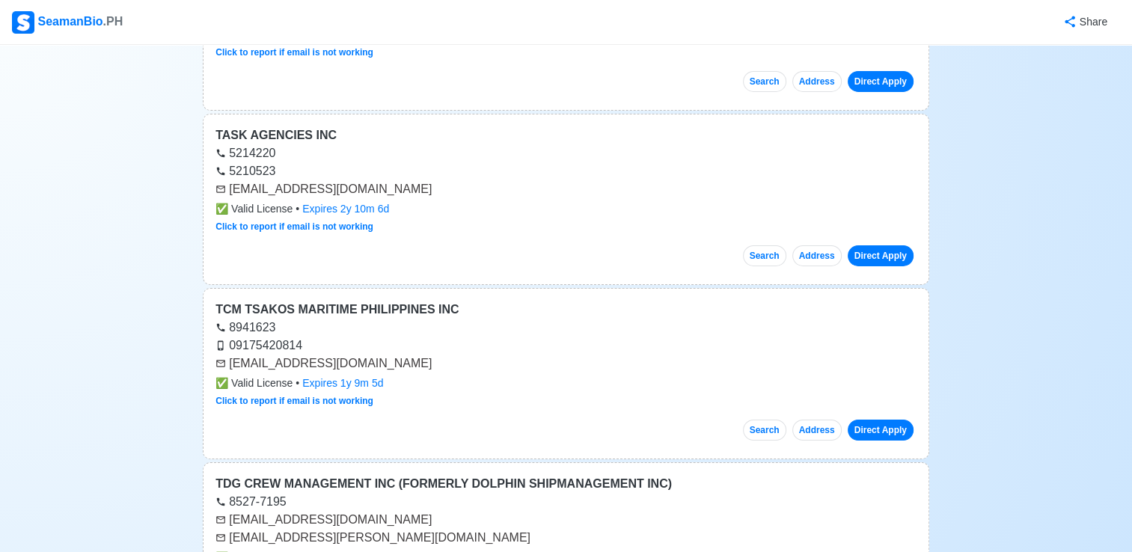
scroll to position [45021, 0]
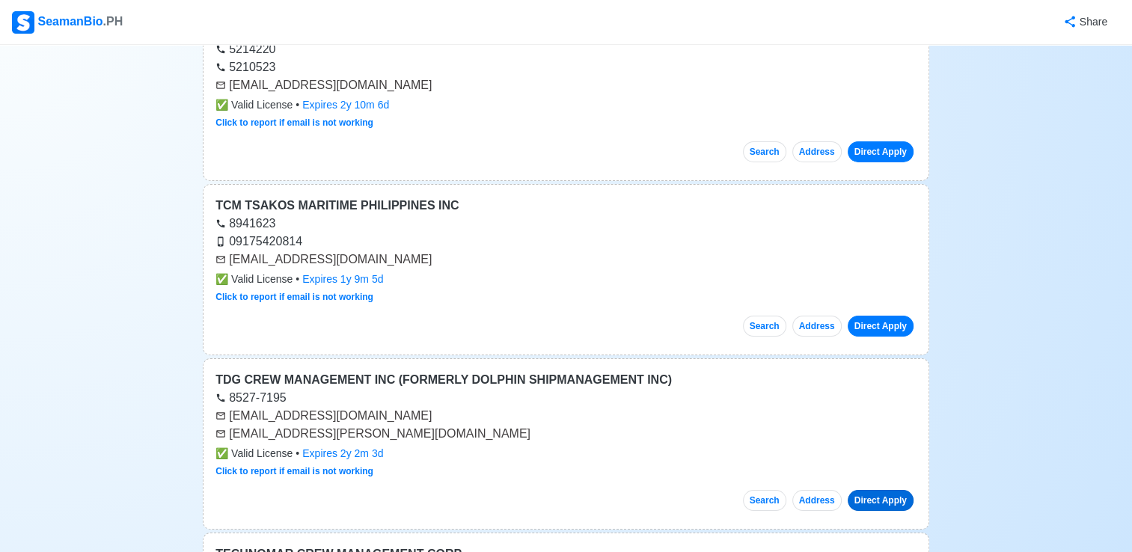
click at [880, 490] on link "Direct Apply" at bounding box center [881, 500] width 66 height 21
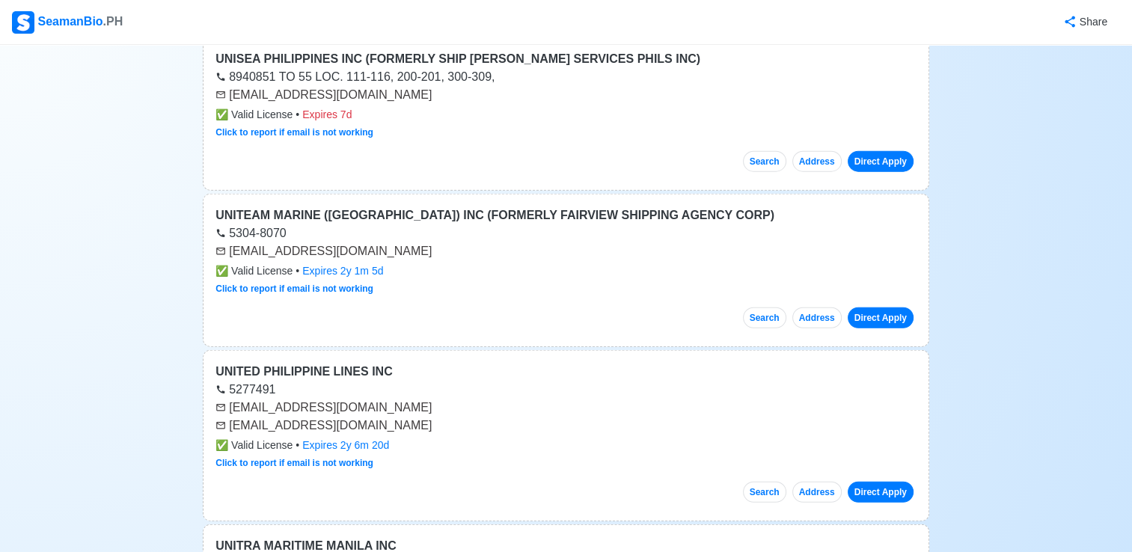
scroll to position [49153, 0]
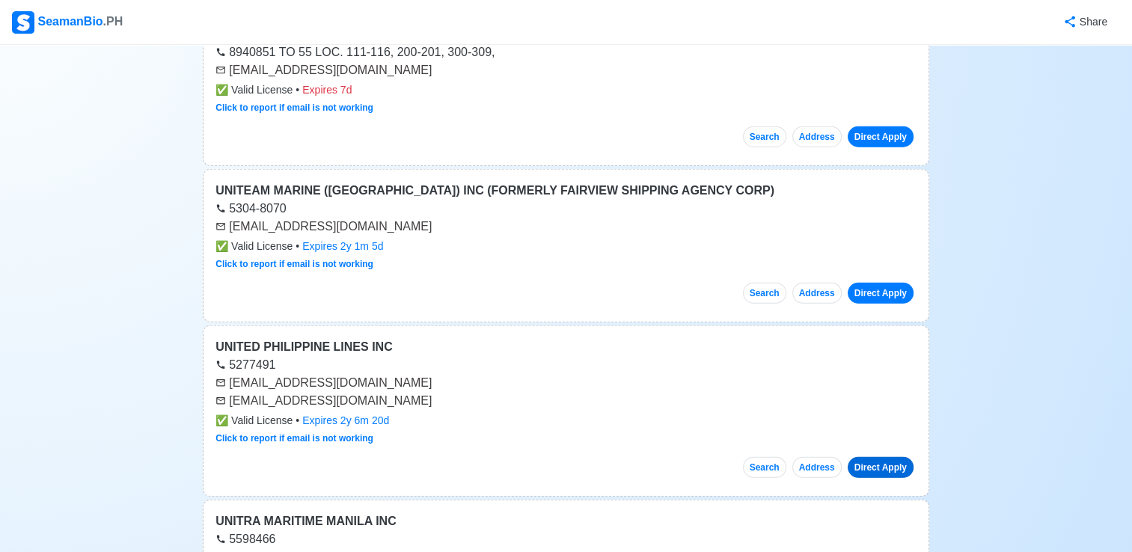
click at [872, 457] on link "Direct Apply" at bounding box center [881, 467] width 66 height 21
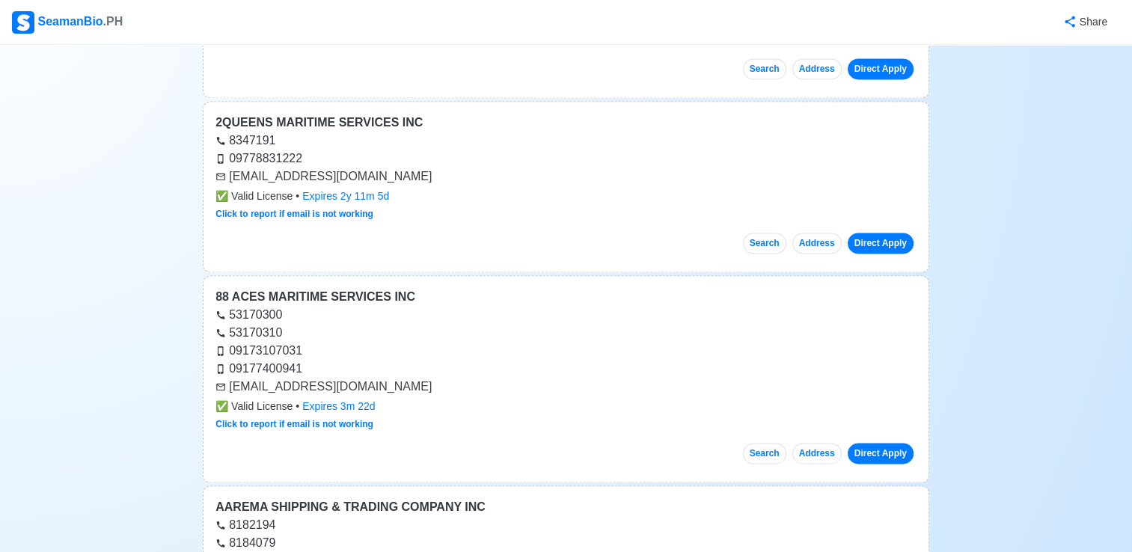
scroll to position [53047, 0]
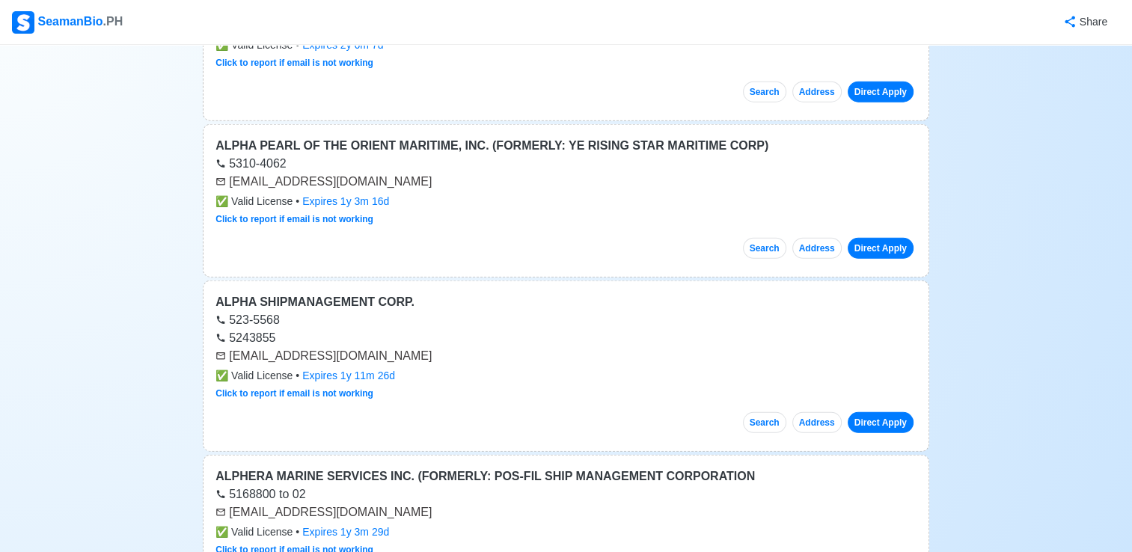
scroll to position [54892, 0]
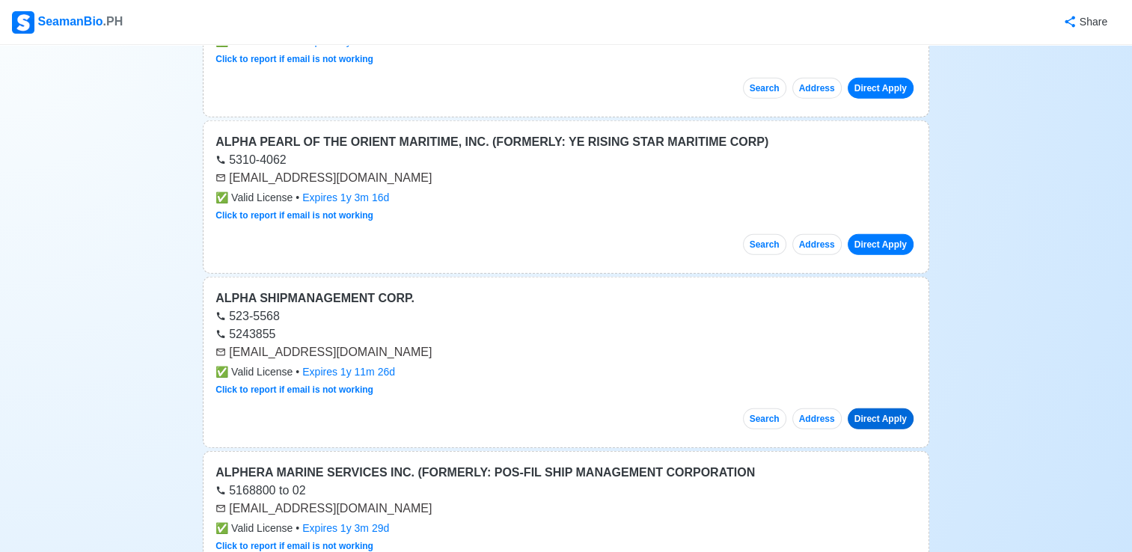
click at [872, 408] on link "Direct Apply" at bounding box center [881, 418] width 66 height 21
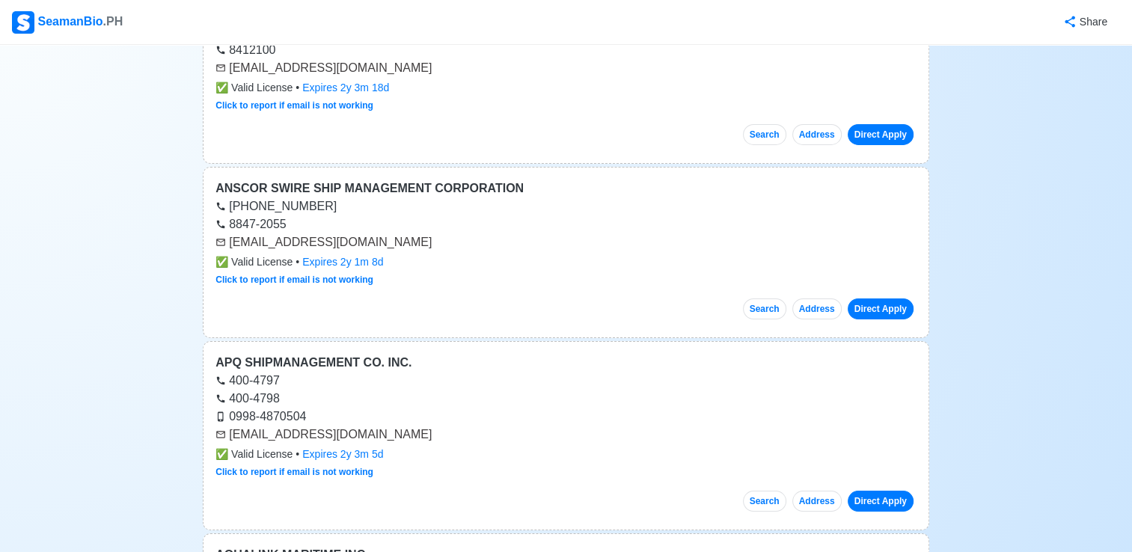
scroll to position [56271, 0]
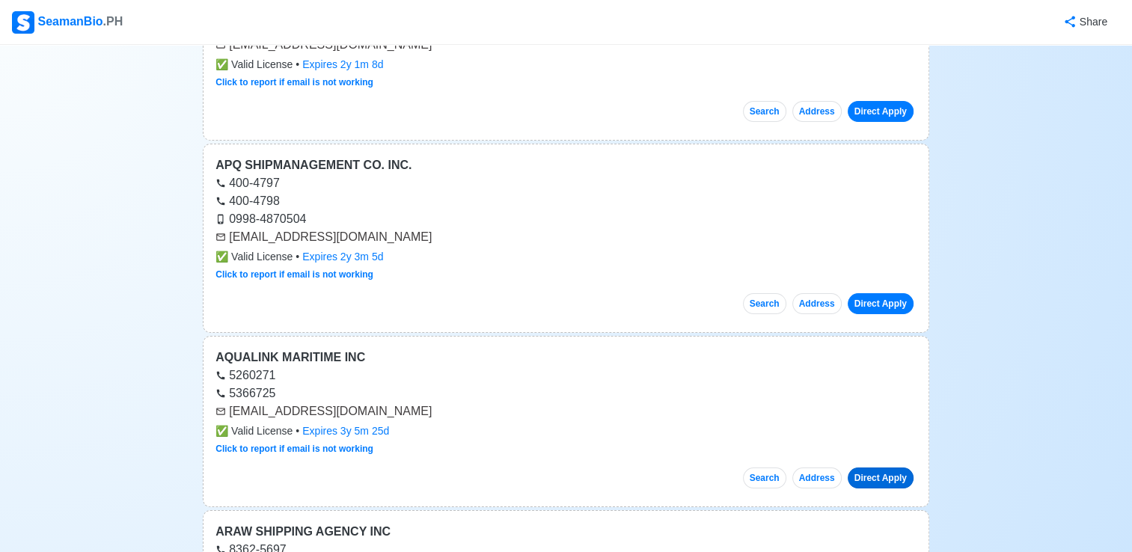
scroll to position [56429, 0]
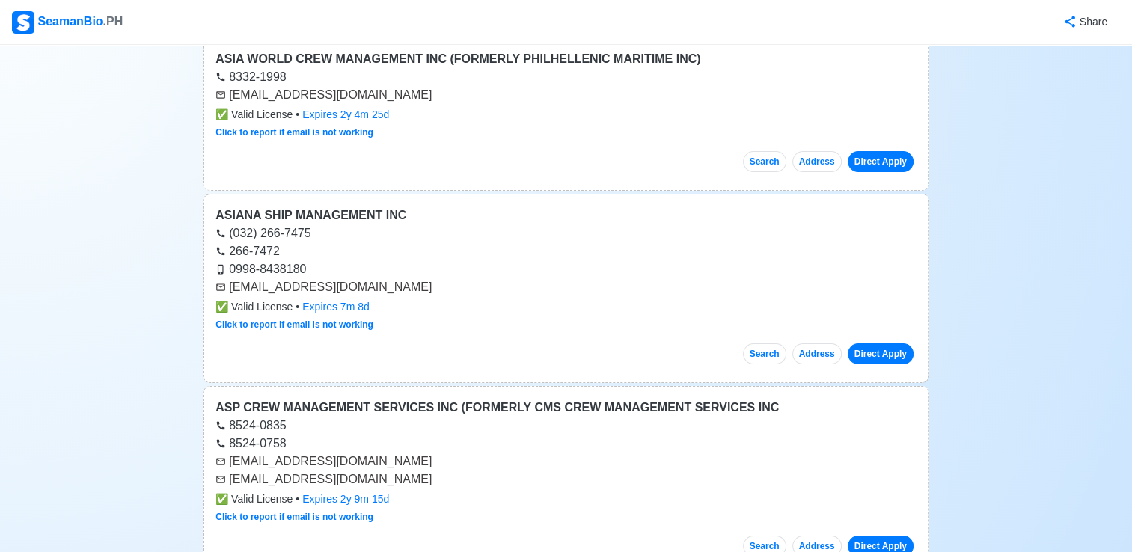
scroll to position [57863, 0]
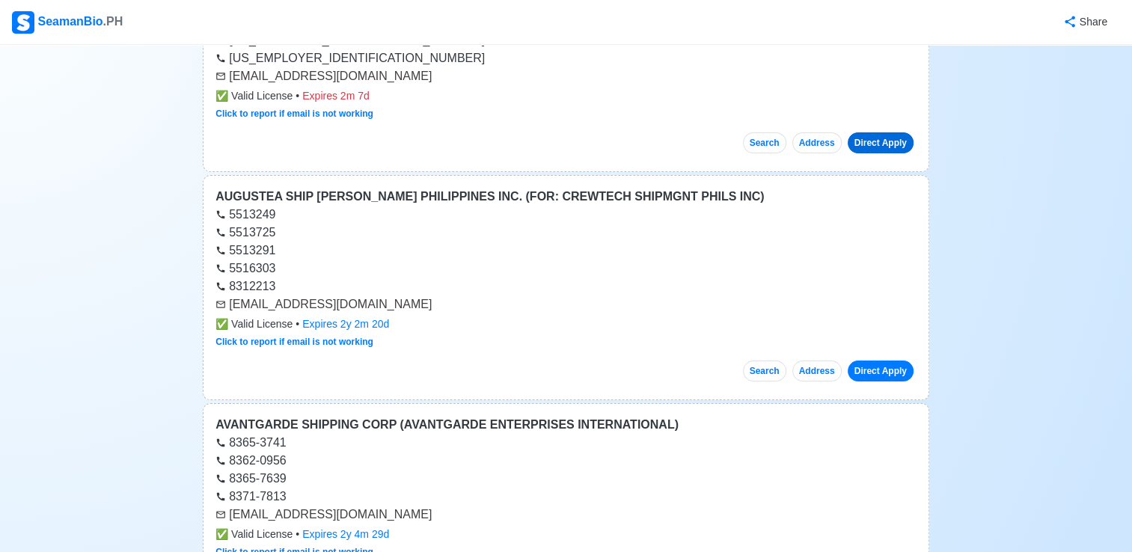
scroll to position [58478, 0]
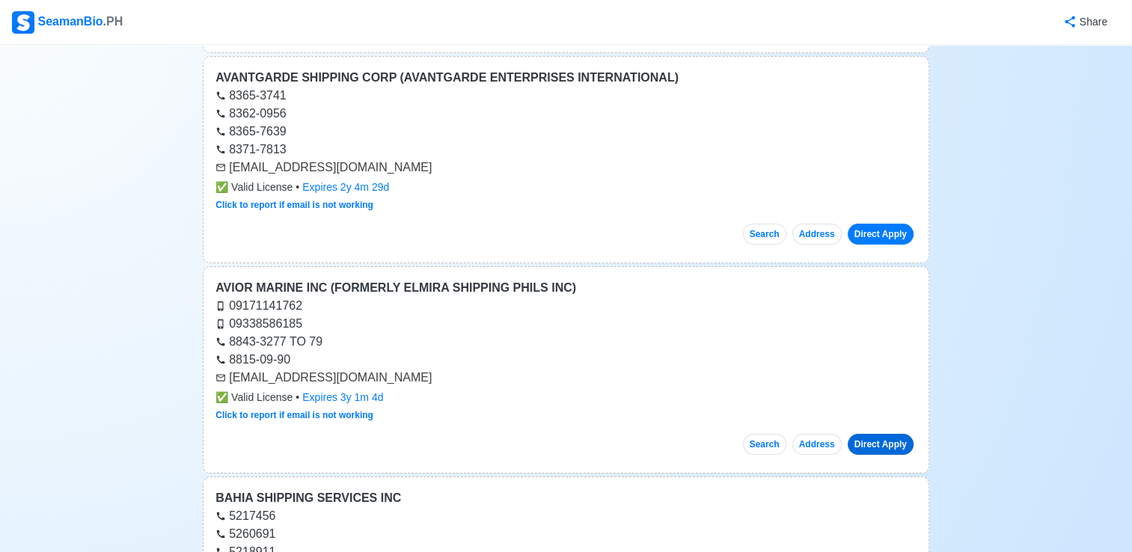
scroll to position [58766, 0]
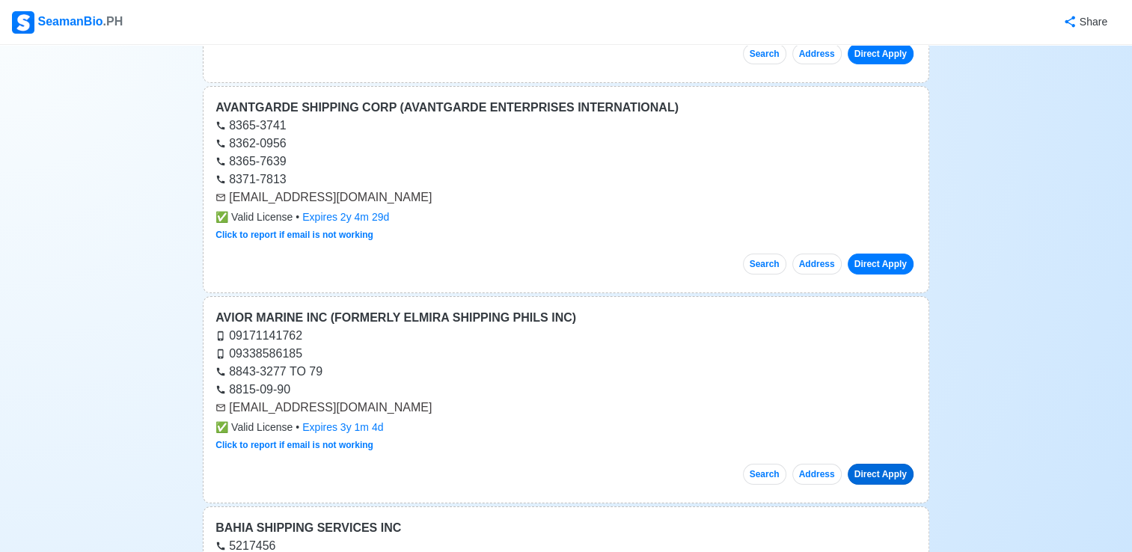
click at [874, 464] on link "Direct Apply" at bounding box center [881, 474] width 66 height 21
